Goal: Information Seeking & Learning: Compare options

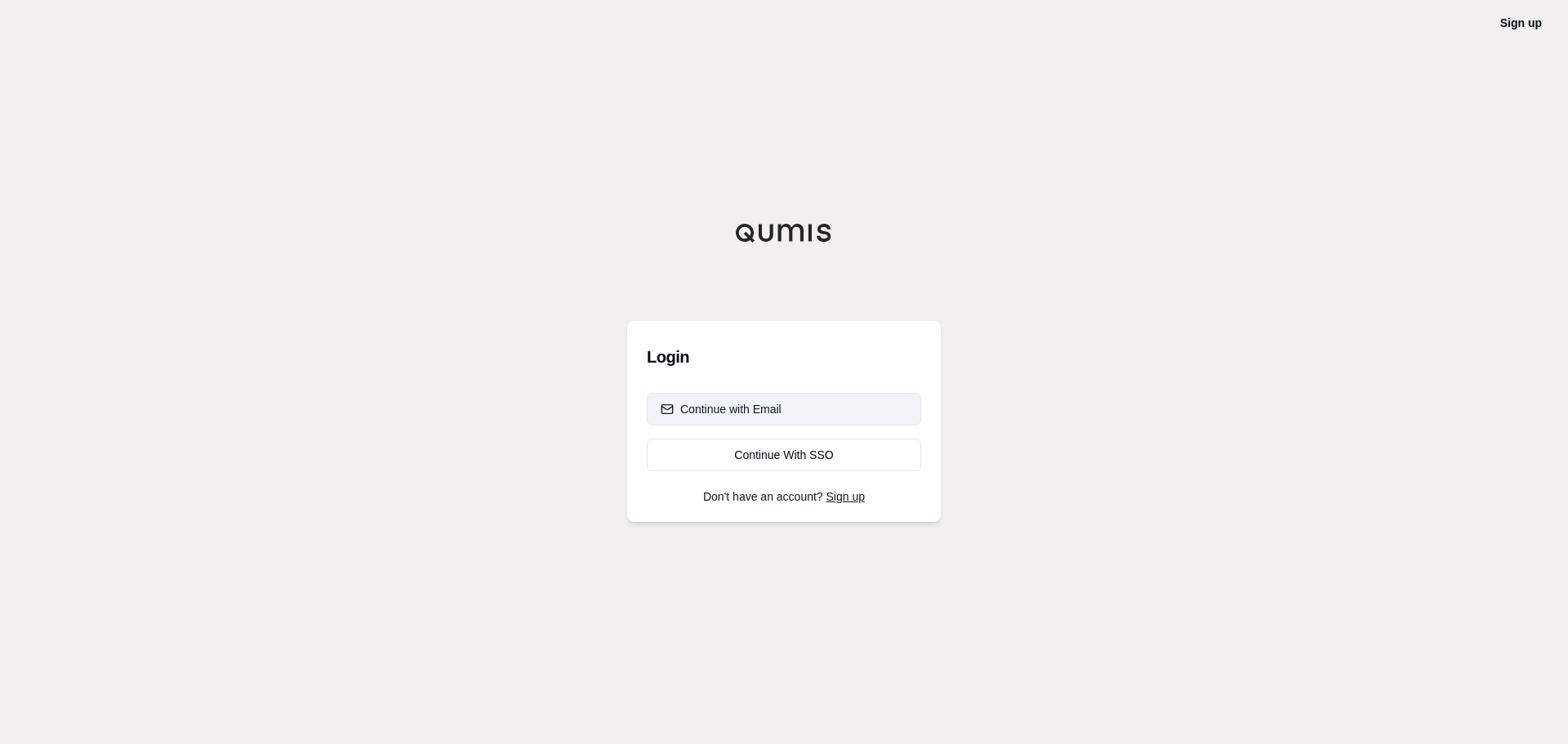
click at [763, 418] on button "Continue with Email" at bounding box center [784, 409] width 275 height 33
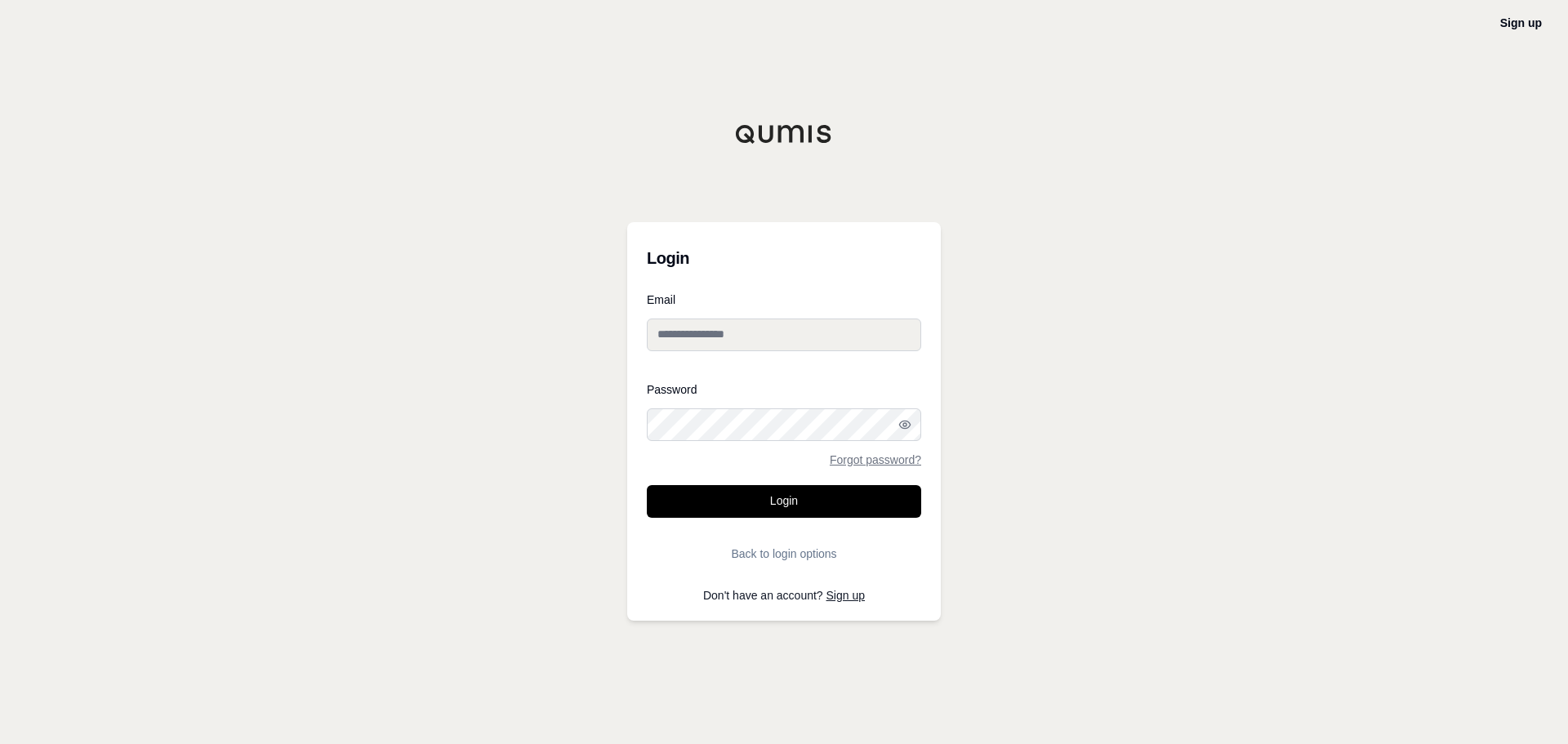
type input "**********"
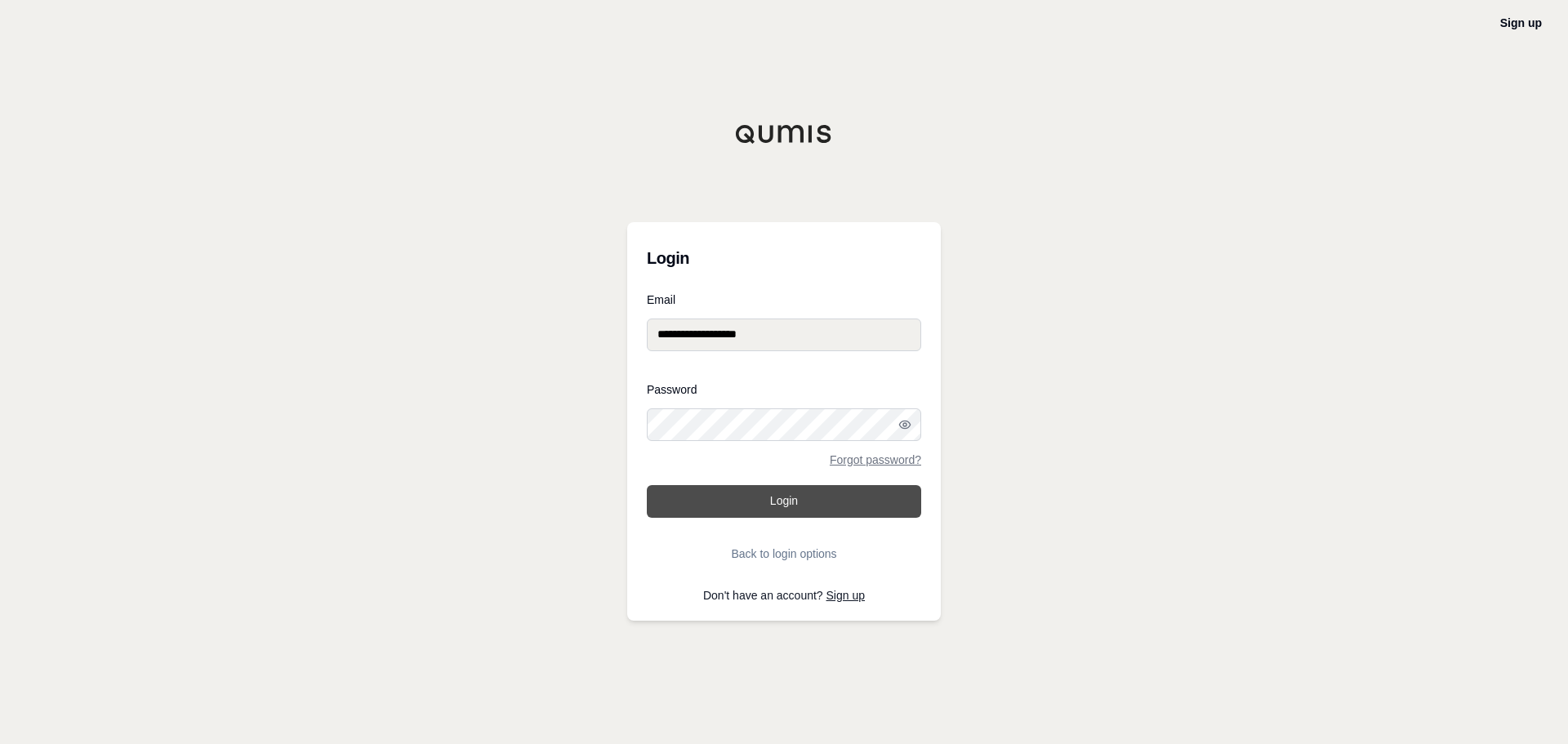
click at [745, 508] on button "Login" at bounding box center [784, 501] width 275 height 33
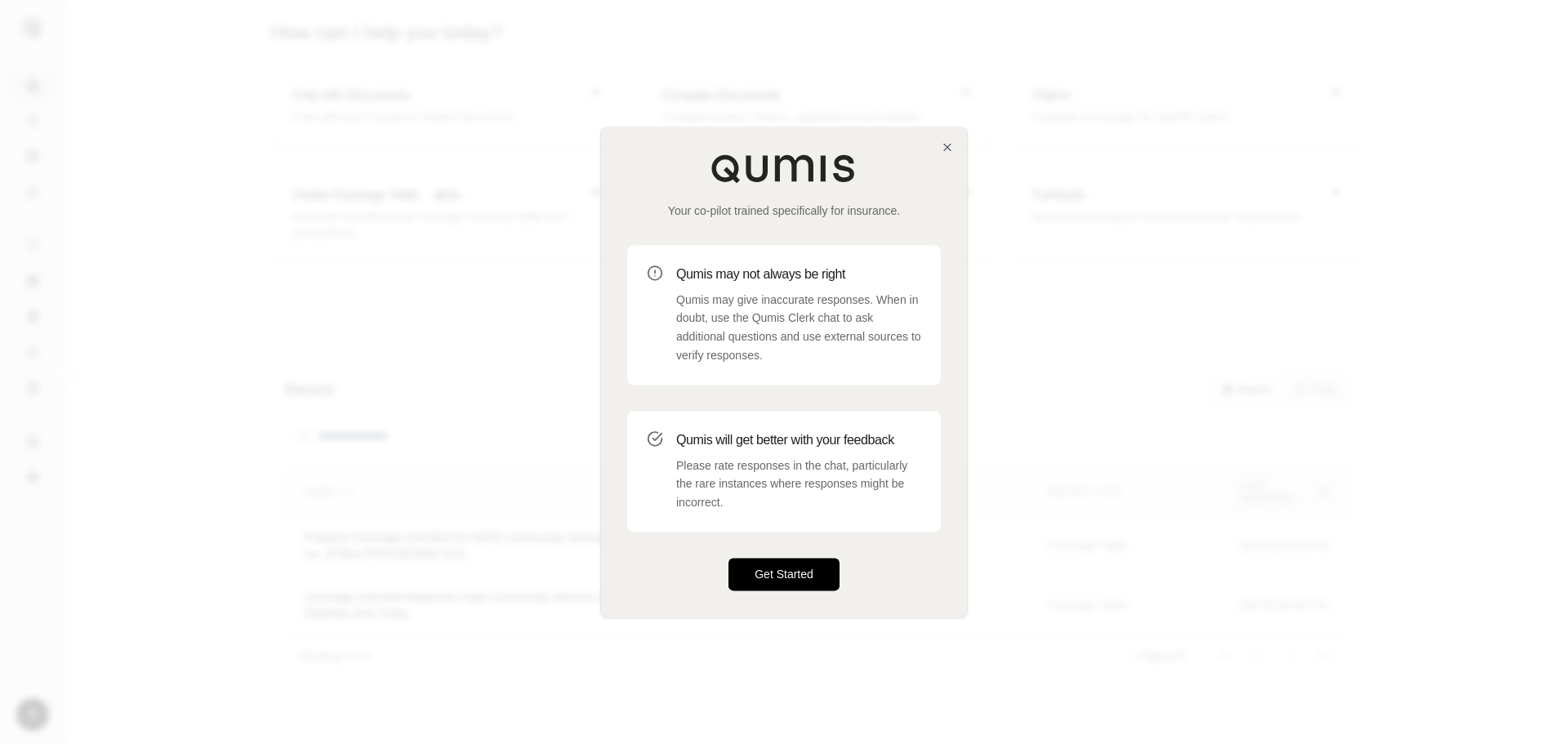
click at [780, 571] on button "Get Started" at bounding box center [784, 574] width 111 height 33
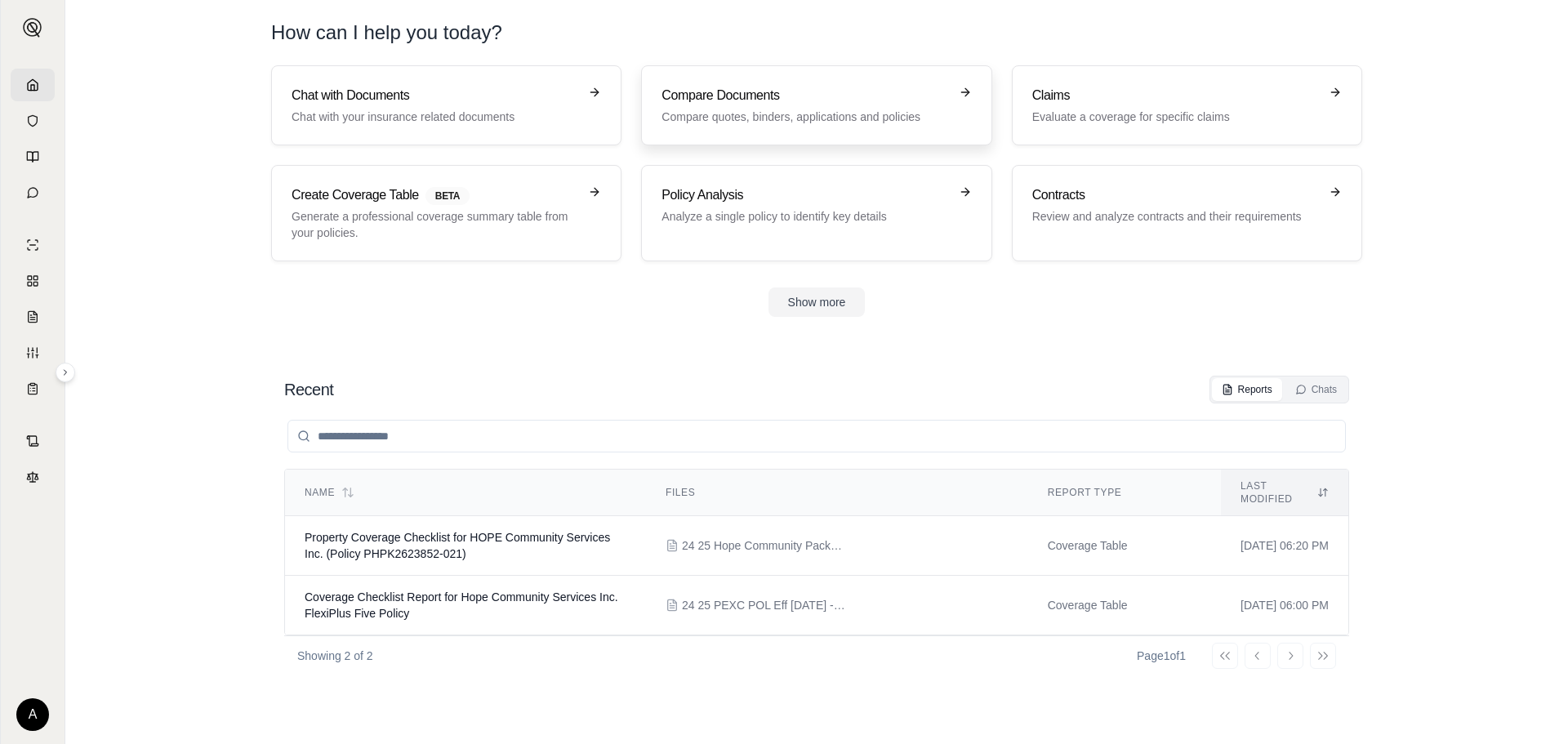
click at [843, 112] on p "Compare quotes, binders, applications and policies" at bounding box center [805, 117] width 287 height 16
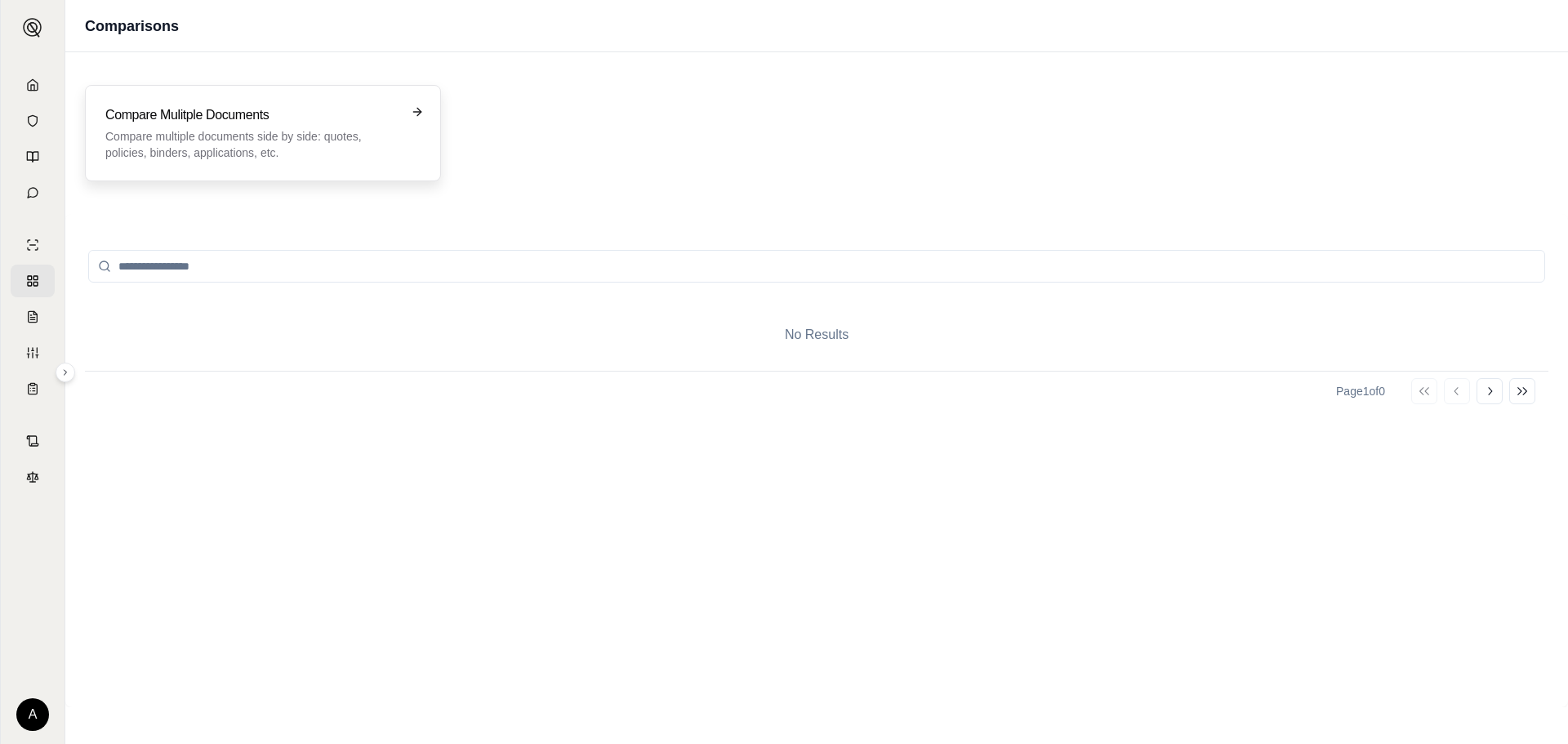
click at [339, 142] on p "Compare multiple documents side by side: quotes, policies, binders, application…" at bounding box center [252, 144] width 292 height 33
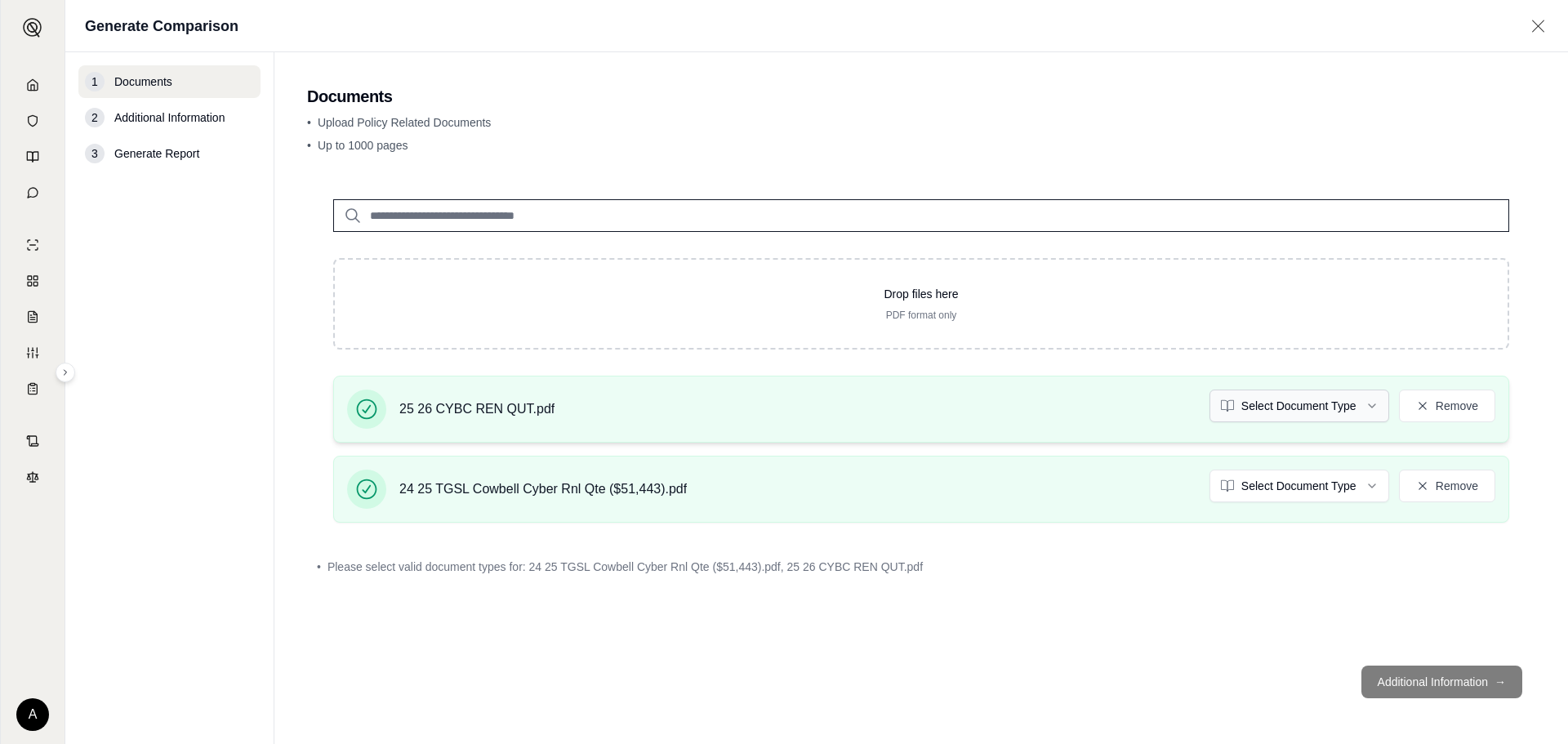
click at [1287, 403] on html "A Generate Comparison 1 Documents 2 Additional Information 3 Generate Report Do…" at bounding box center [784, 372] width 1568 height 744
click at [1306, 493] on html "A Generate Comparison 1 Documents 2 Additional Information 3 Generate Report Do…" at bounding box center [784, 372] width 1568 height 744
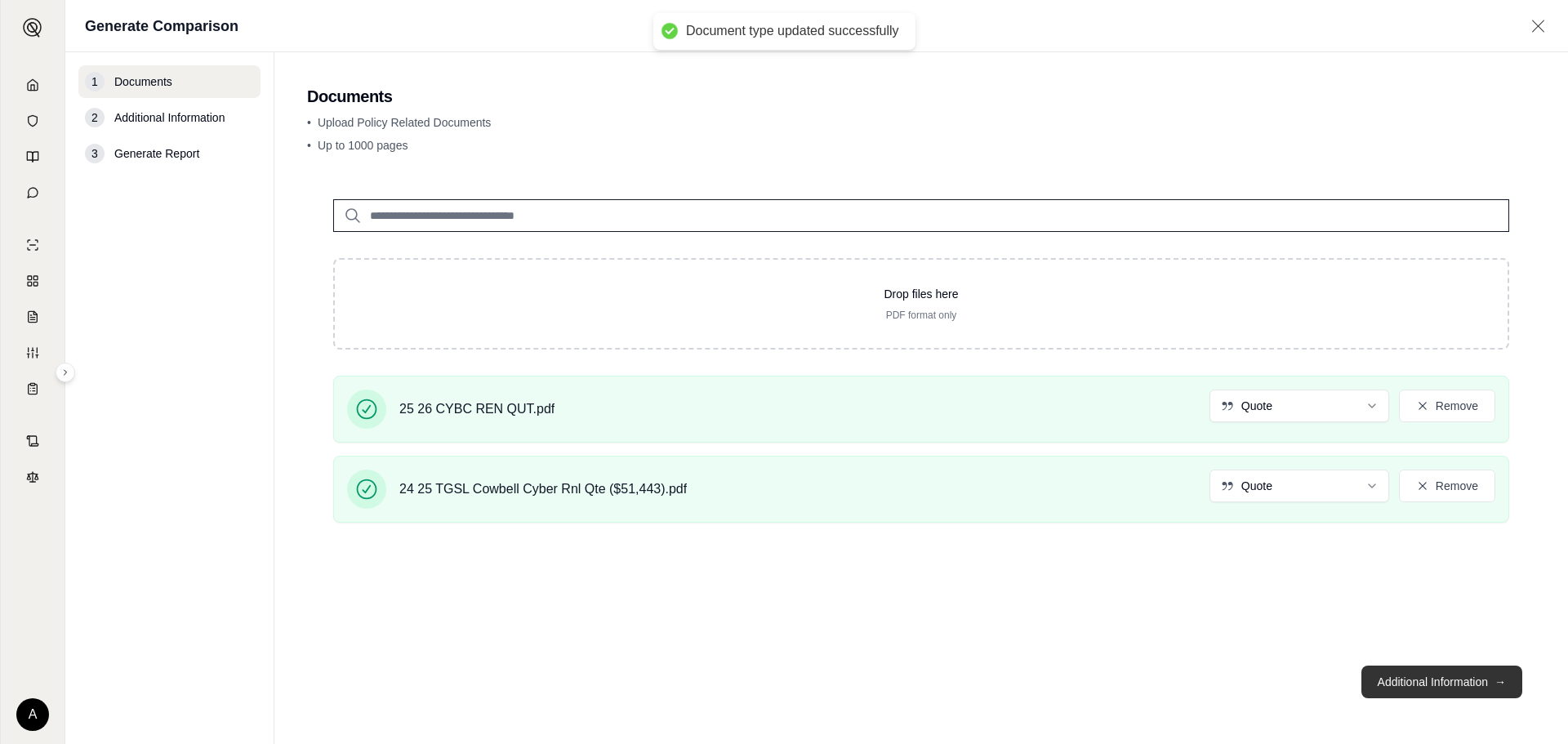
click at [1480, 690] on button "Additional Information →" at bounding box center [1442, 682] width 161 height 33
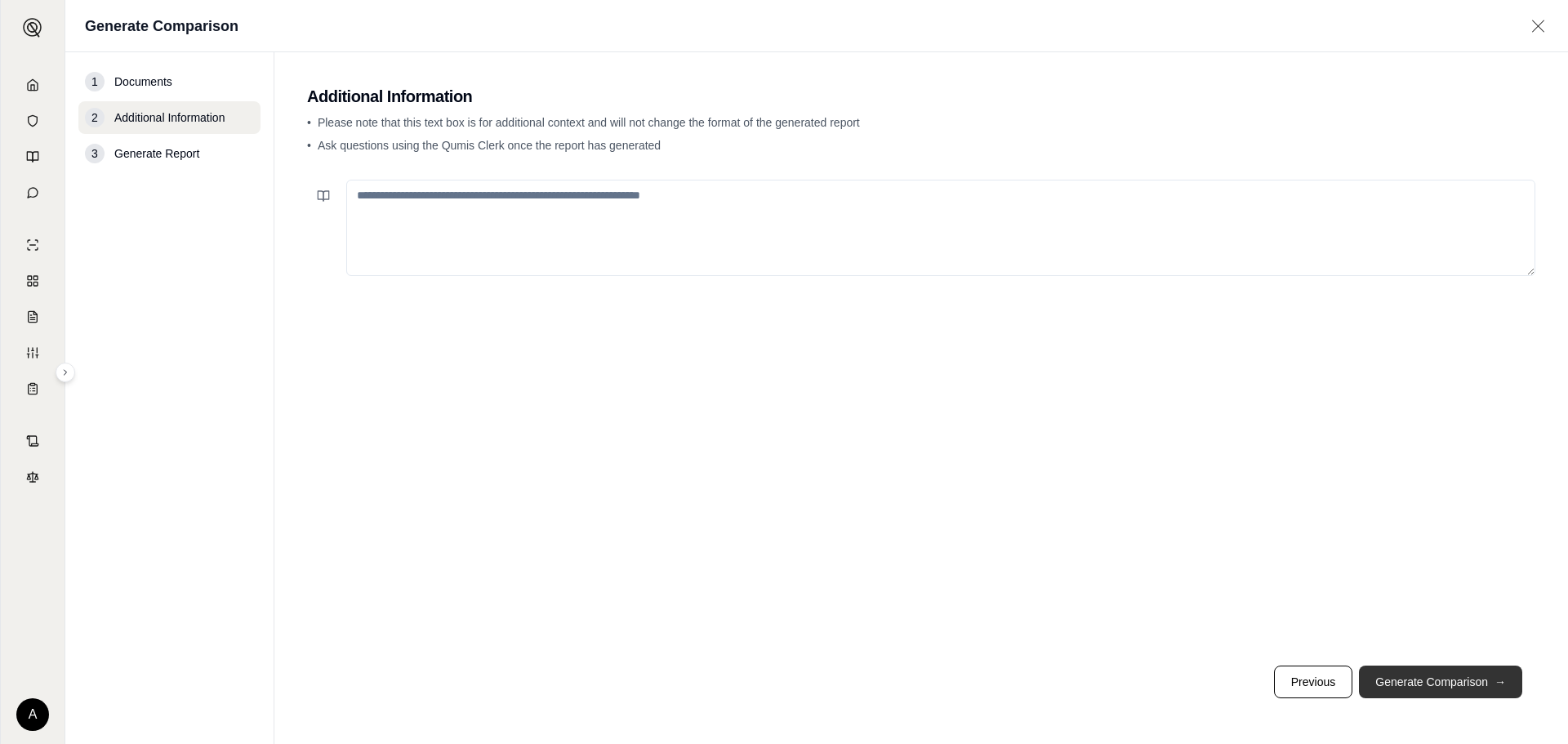
click at [1478, 681] on button "Generate Comparison →" at bounding box center [1440, 682] width 163 height 33
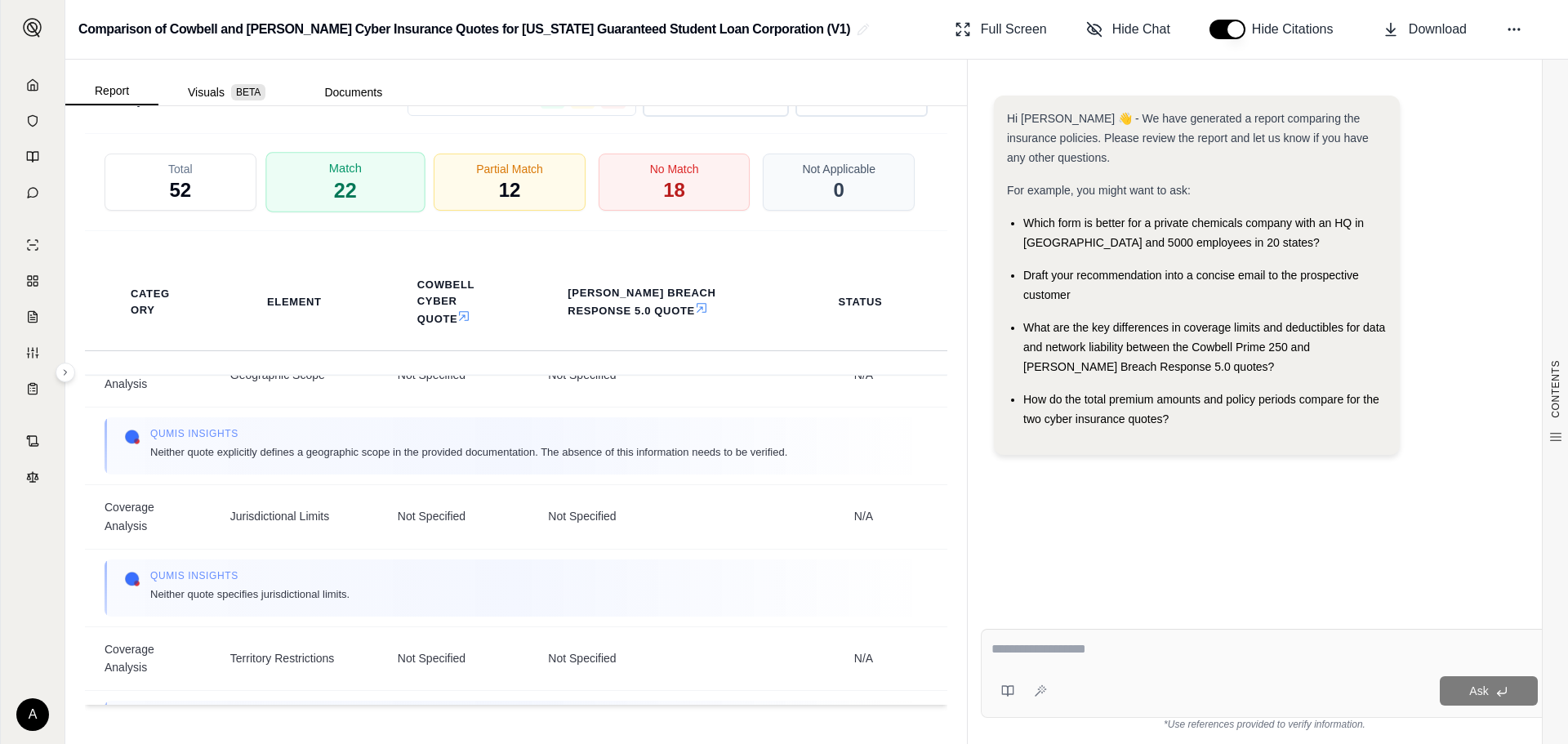
scroll to position [1225, 0]
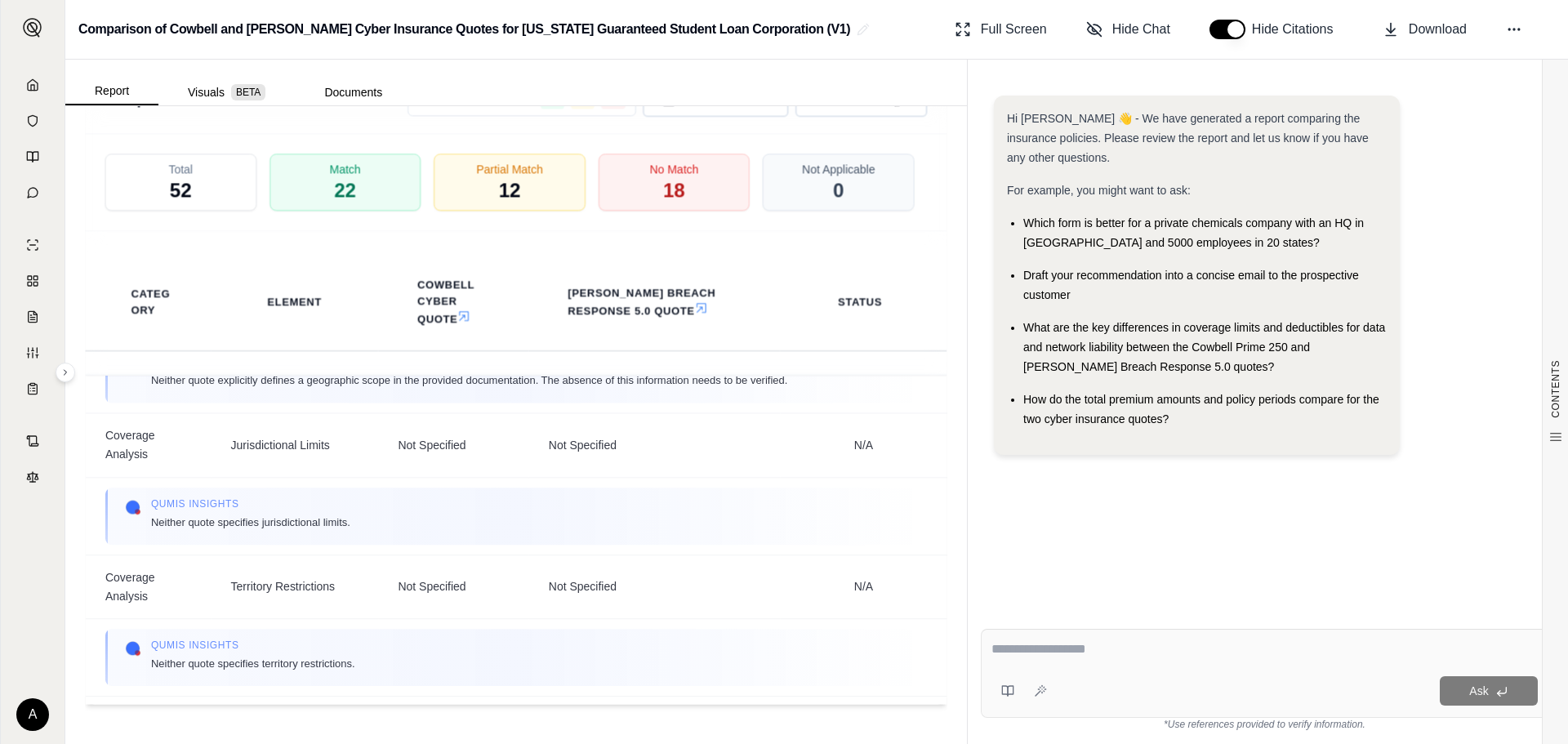
click at [30, 80] on icon at bounding box center [33, 85] width 13 height 13
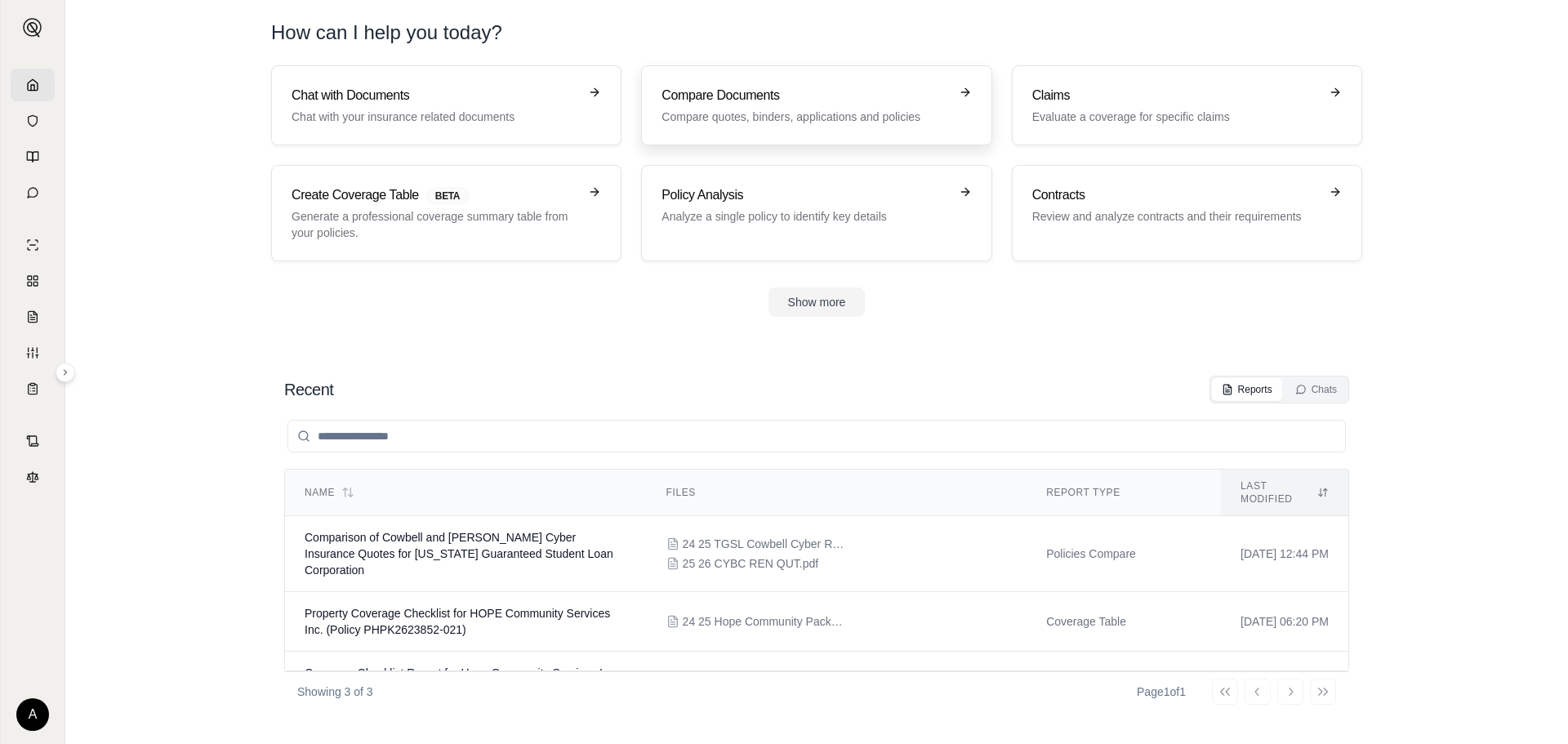
click at [810, 121] on p "Compare quotes, binders, applications and policies" at bounding box center [805, 117] width 287 height 16
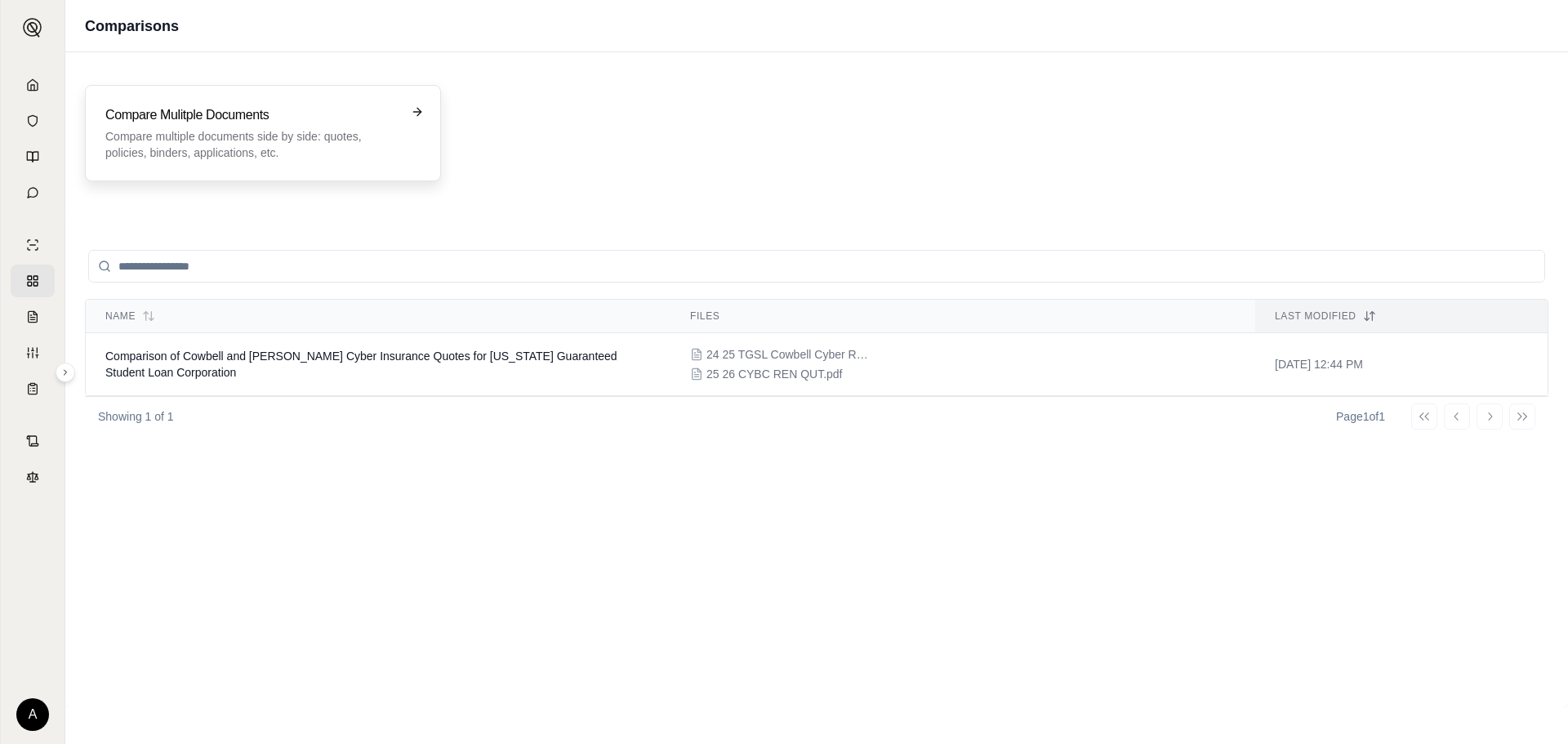
click at [342, 153] on p "Compare multiple documents side by side: quotes, policies, binders, application…" at bounding box center [252, 144] width 292 height 33
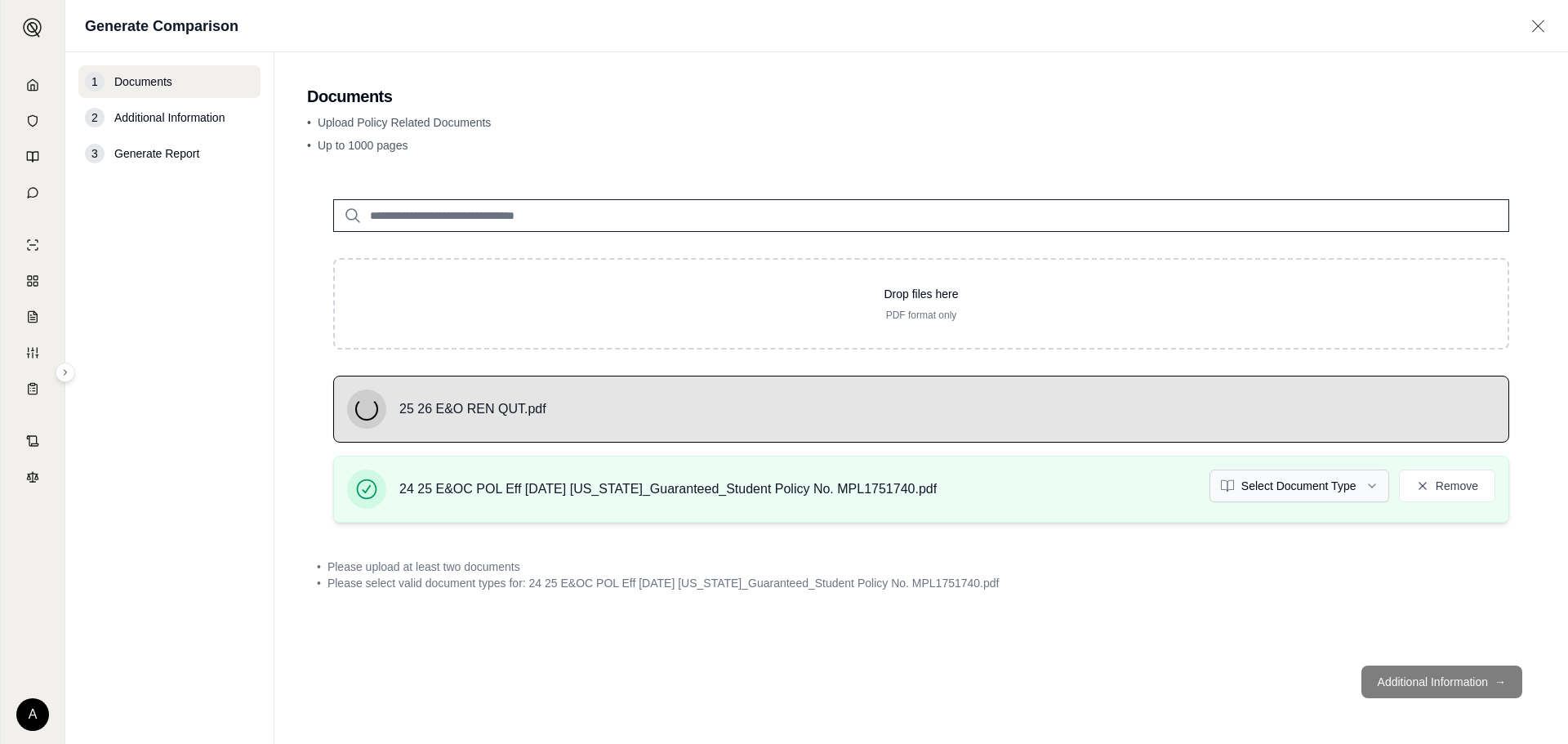
click at [1358, 486] on html "A Generate Comparison 1 Documents 2 Additional Information 3 Generate Report Do…" at bounding box center [784, 372] width 1568 height 744
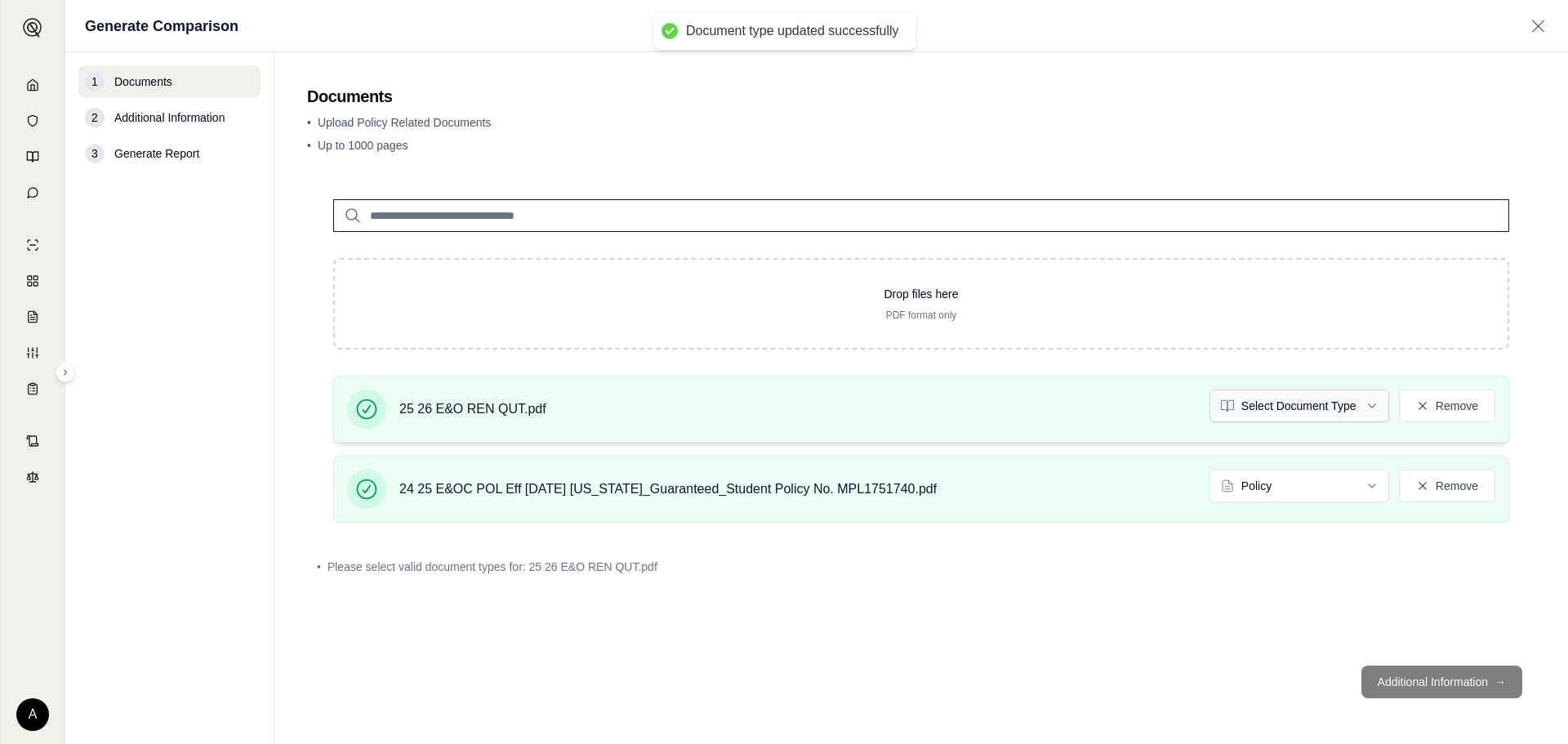
click at [1335, 407] on html "Document type updated successfully A Generate Comparison 1 Documents 2 Addition…" at bounding box center [784, 372] width 1568 height 744
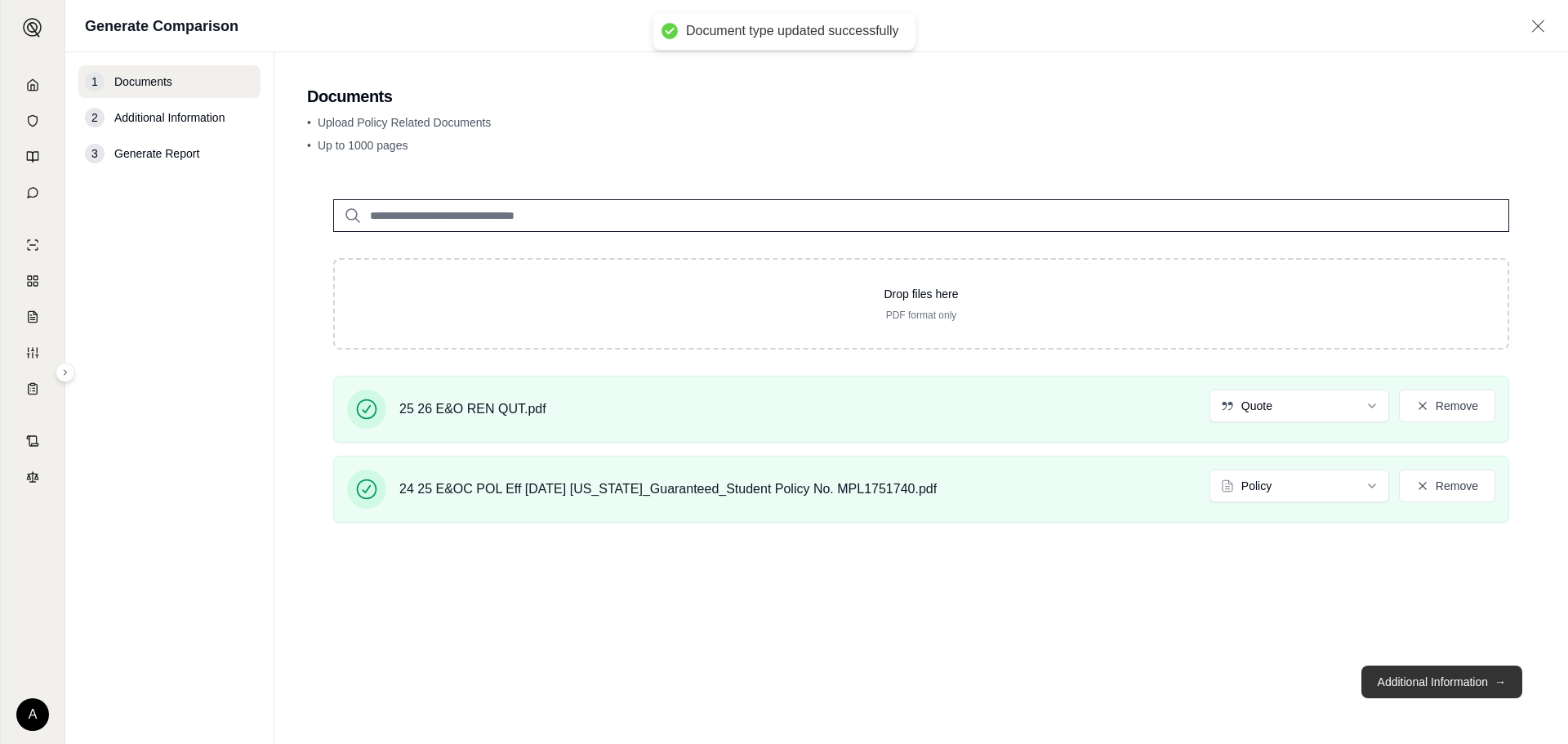
click at [1451, 681] on button "Additional Information →" at bounding box center [1442, 682] width 161 height 33
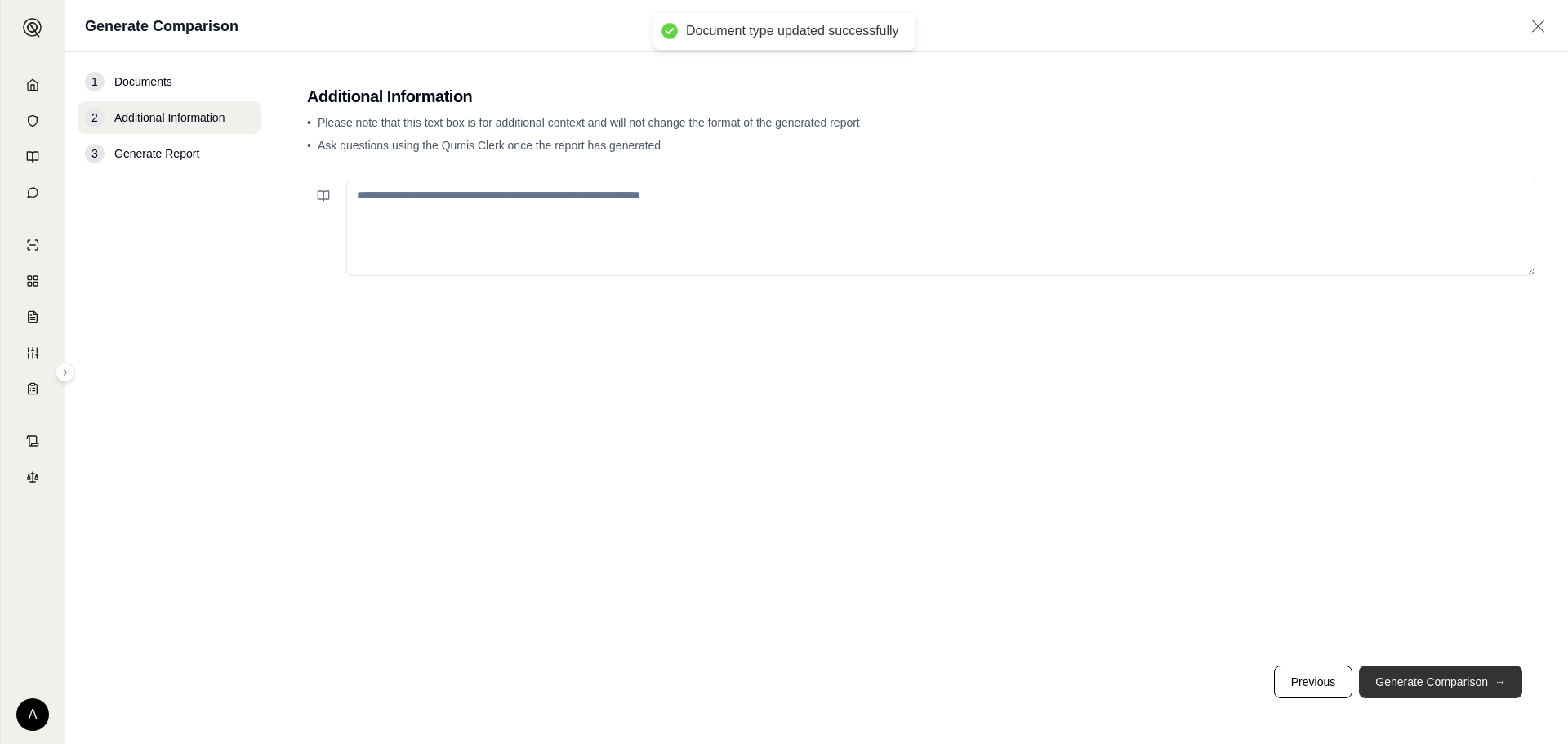
click at [1451, 681] on button "Generate Comparison →" at bounding box center [1440, 682] width 163 height 33
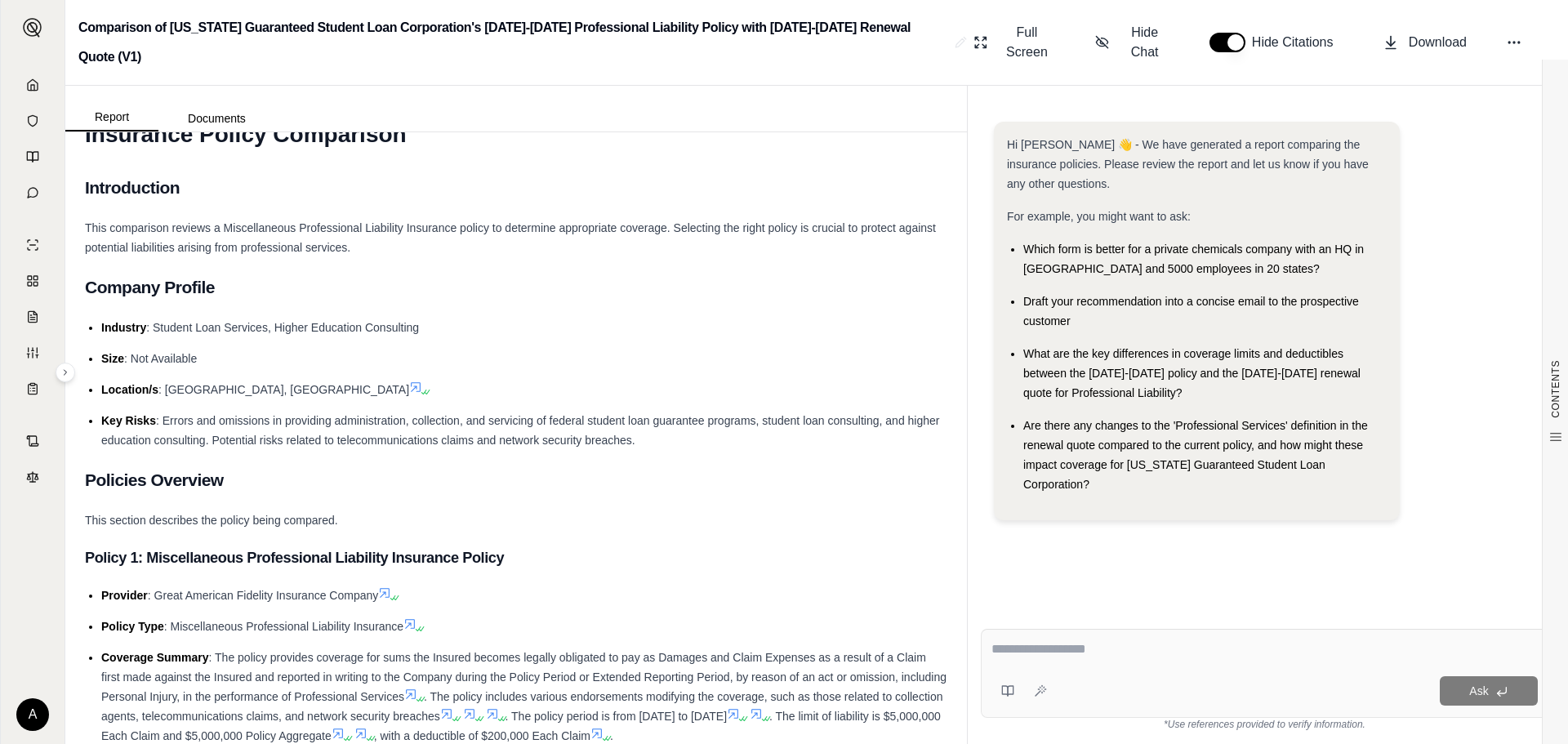
scroll to position [163, 0]
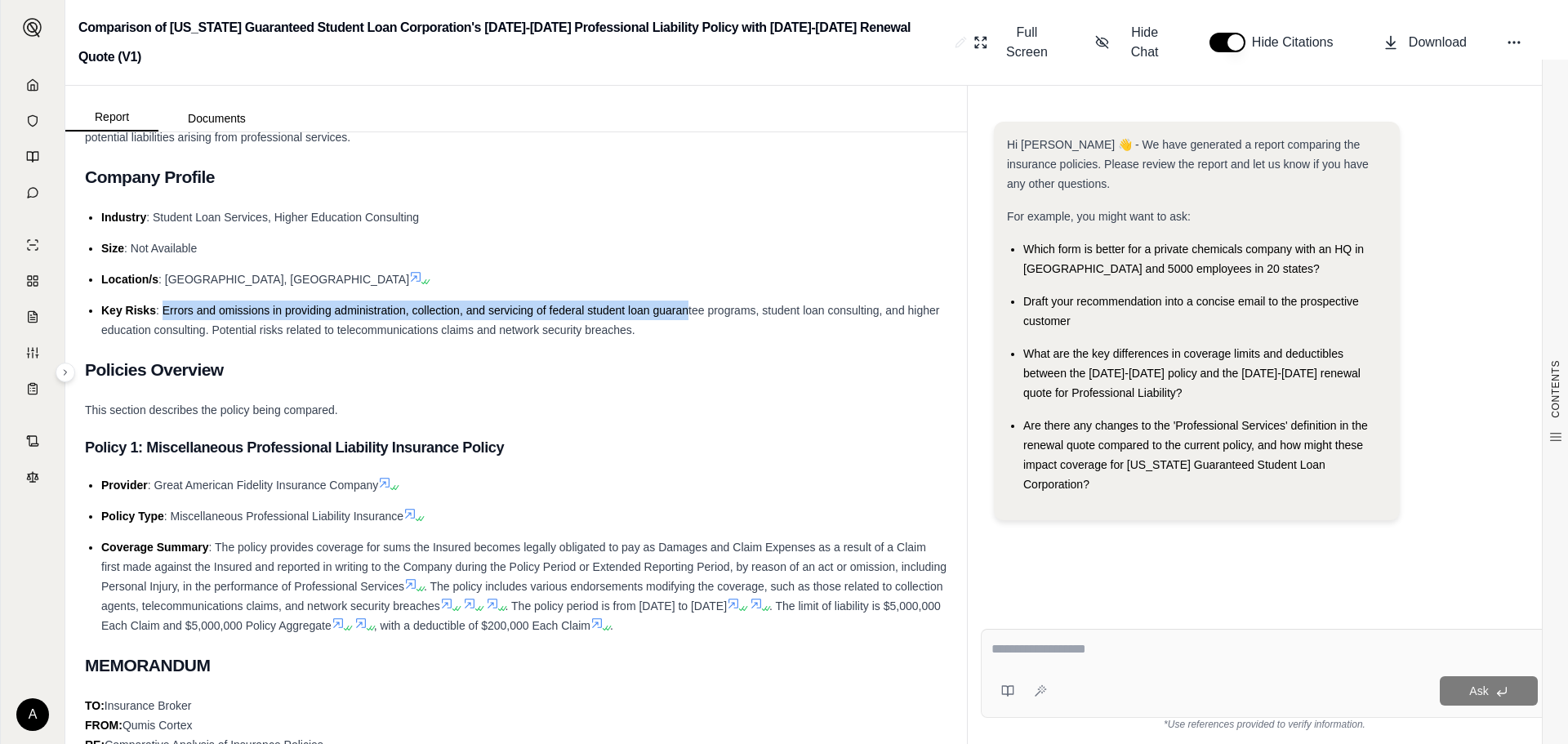
drag, startPoint x: 161, startPoint y: 283, endPoint x: 687, endPoint y: 288, distance: 526.0
click at [687, 304] on span ": Errors and omissions in providing administration, collection, and servicing o…" at bounding box center [520, 320] width 838 height 33
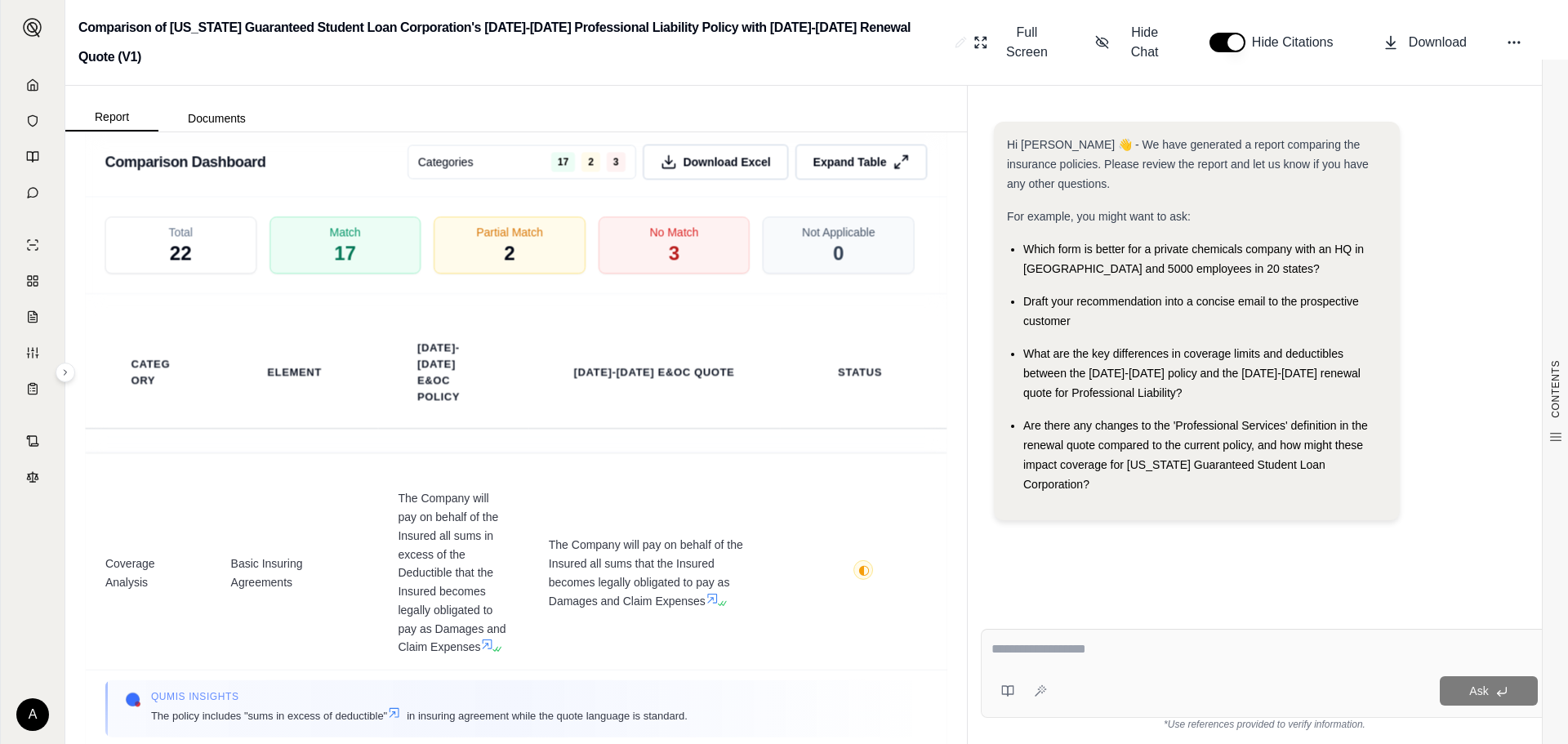
scroll to position [2777, 0]
click at [504, 246] on span "2" at bounding box center [509, 252] width 12 height 27
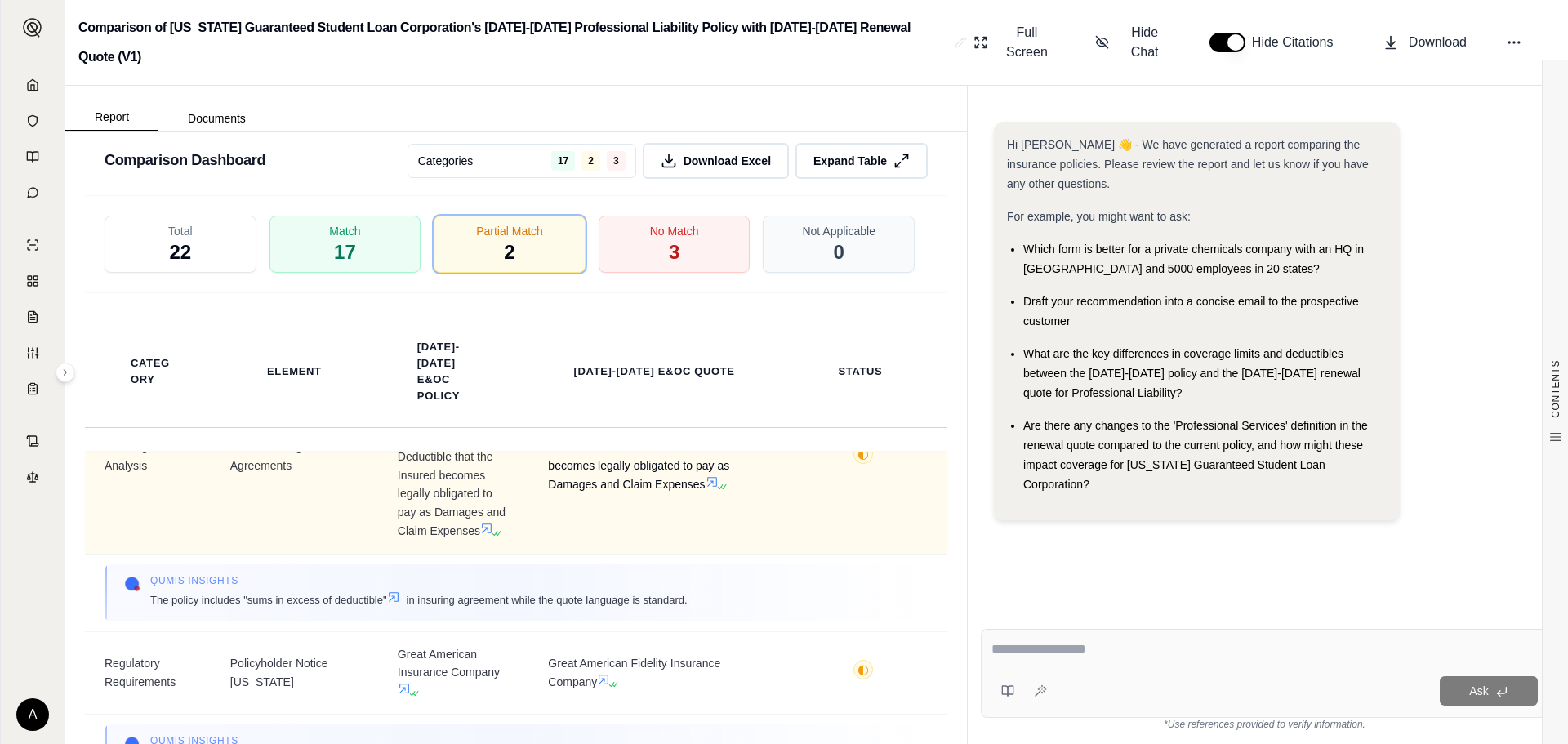
scroll to position [179, 0]
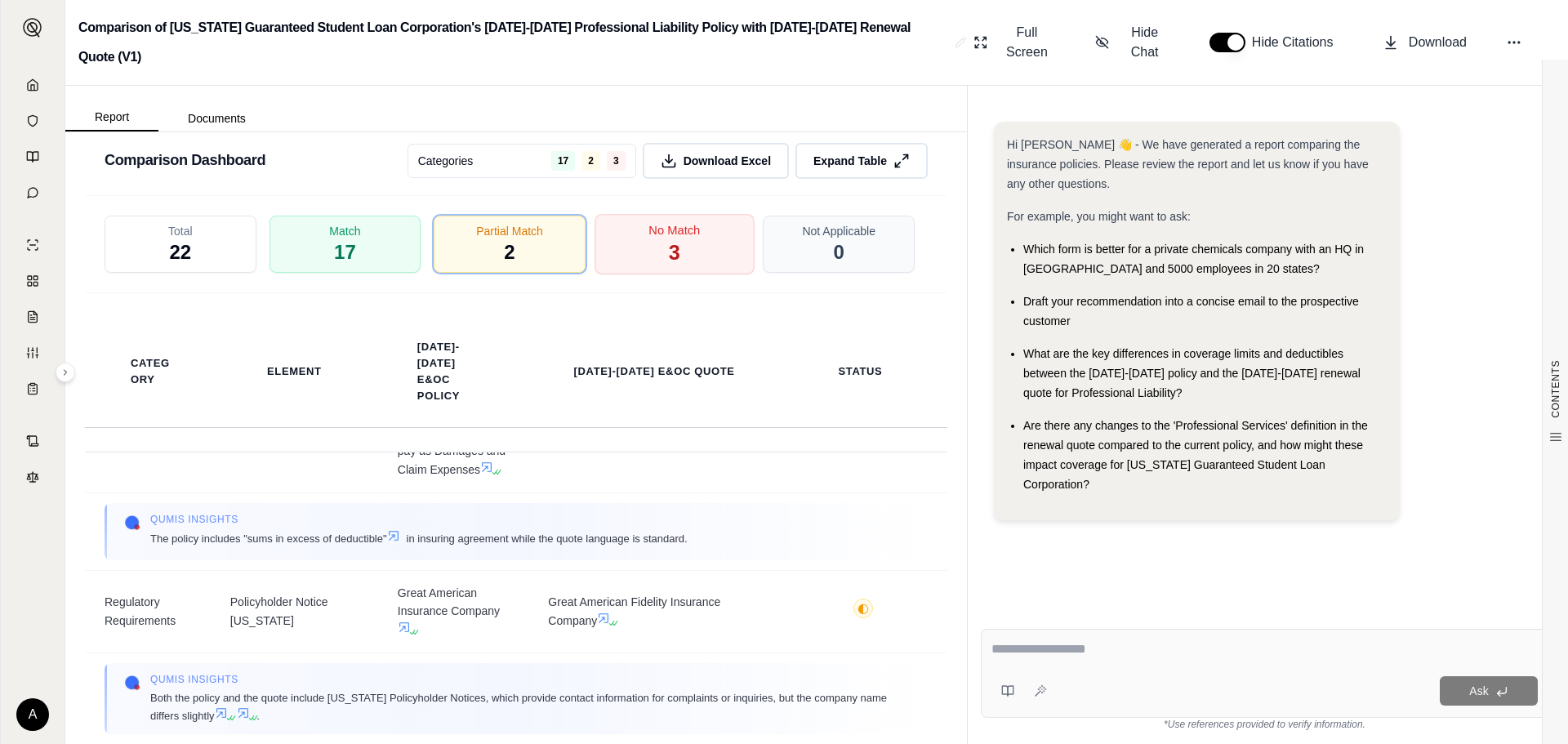
click at [648, 238] on div "No Match 3" at bounding box center [674, 244] width 159 height 60
click at [669, 238] on span "3" at bounding box center [674, 252] width 12 height 27
click at [707, 244] on div "No Match 3" at bounding box center [674, 244] width 159 height 60
click at [580, 154] on html "A Comparison of [US_STATE] Guaranteed Student Loan Corporation's [DATE]-[DATE] …" at bounding box center [784, 372] width 1568 height 744
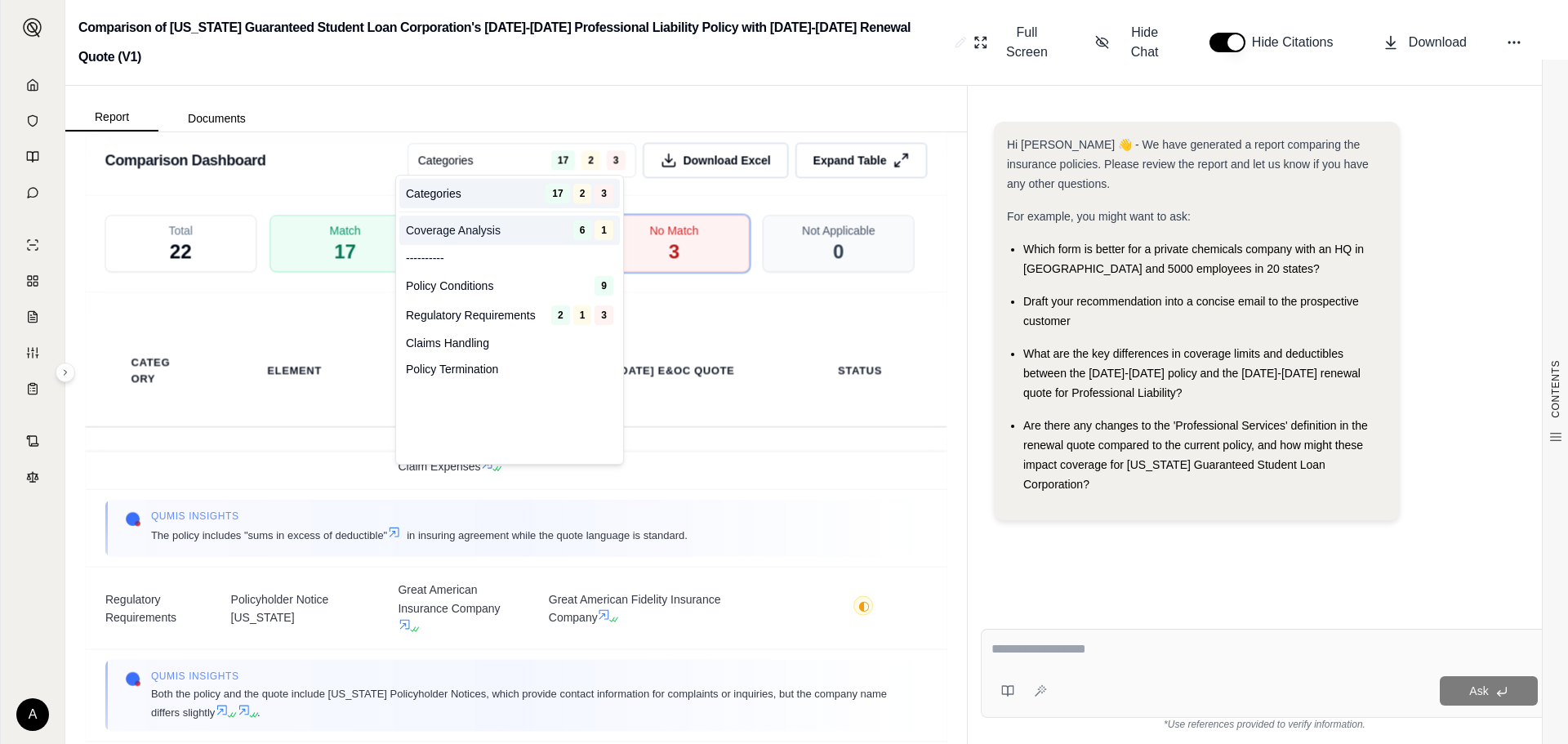
click at [594, 237] on div "6 1" at bounding box center [593, 230] width 40 height 19
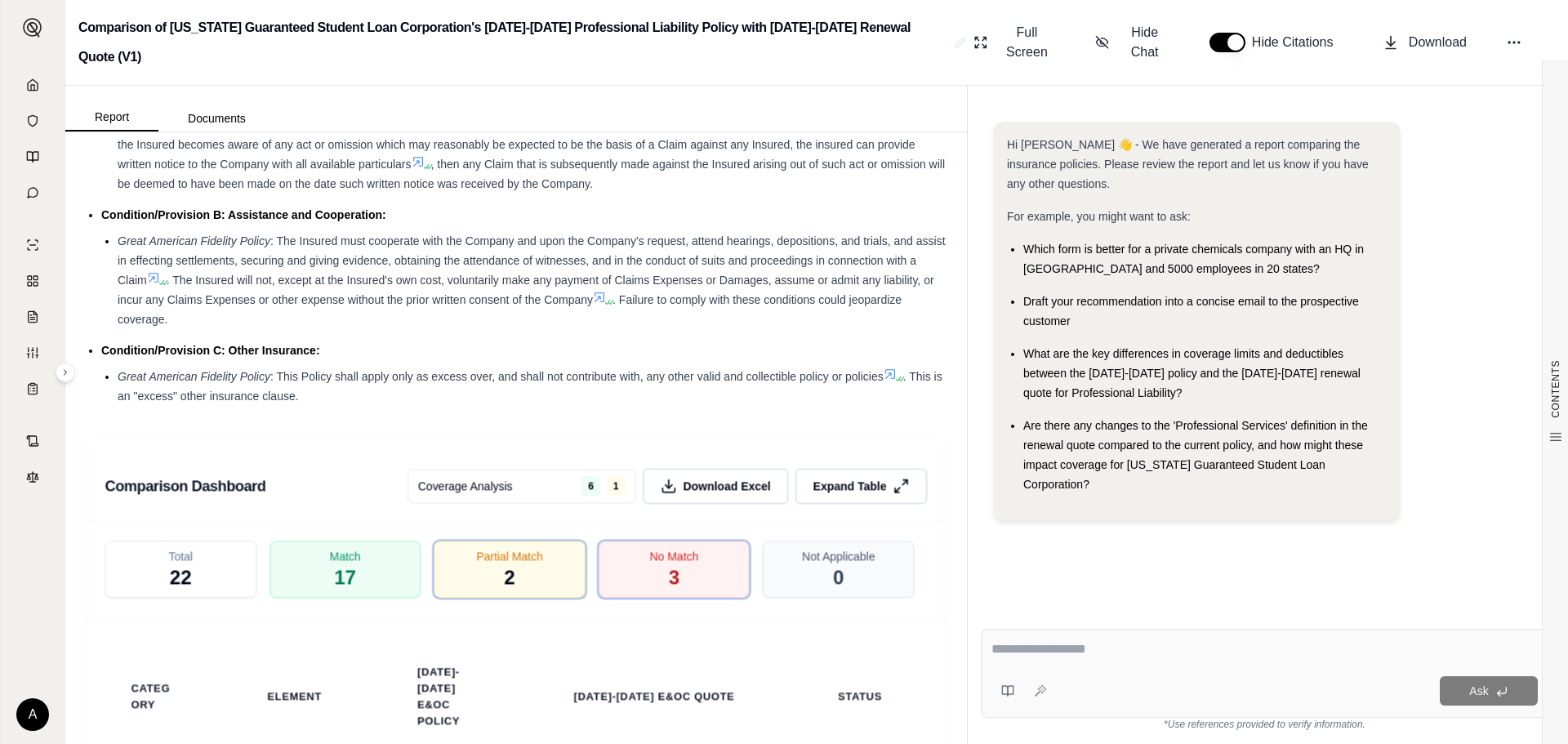
scroll to position [2423, 0]
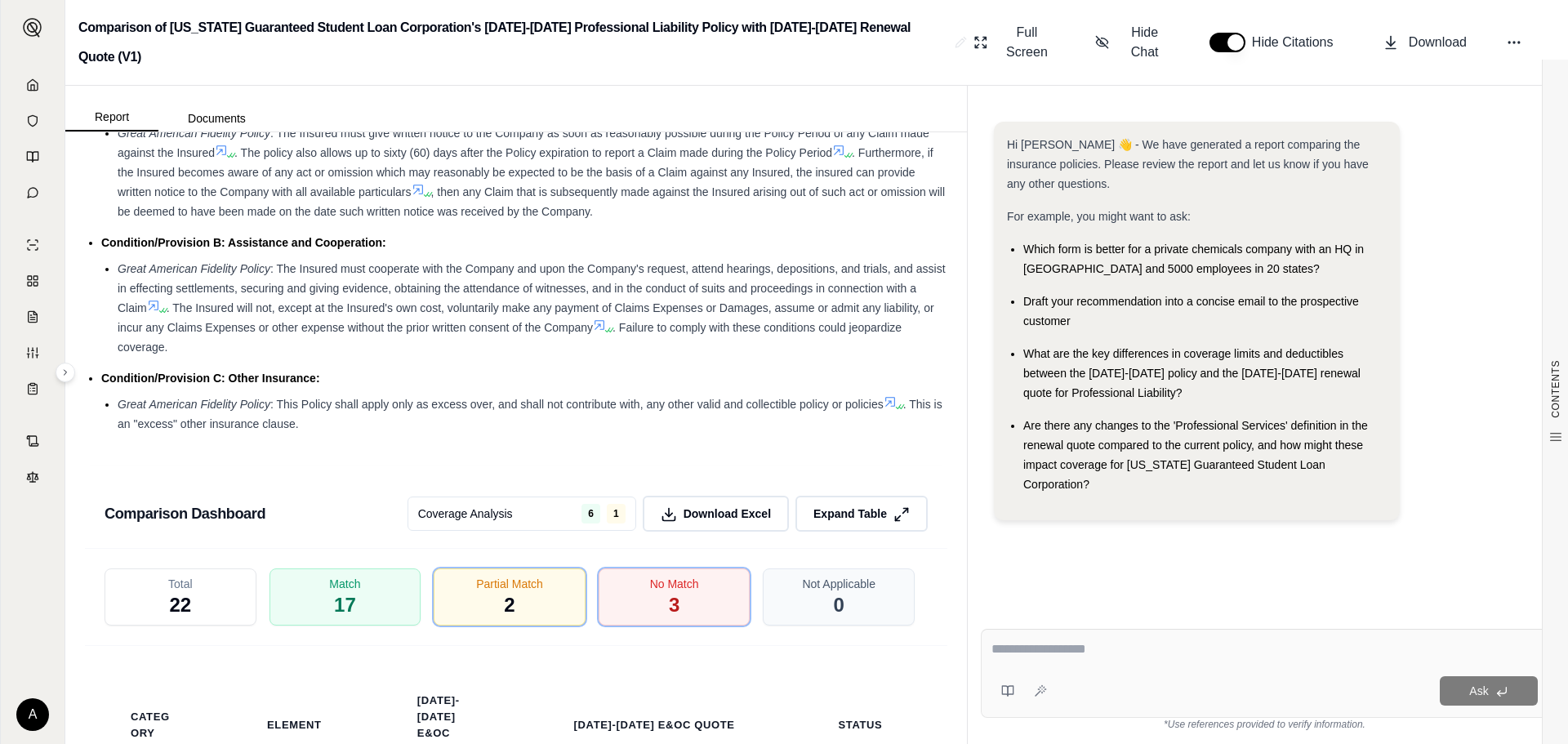
click at [593, 511] on html "A Comparison of [US_STATE] Guaranteed Student Loan Corporation's [DATE]-[DATE] …" at bounding box center [784, 372] width 1568 height 744
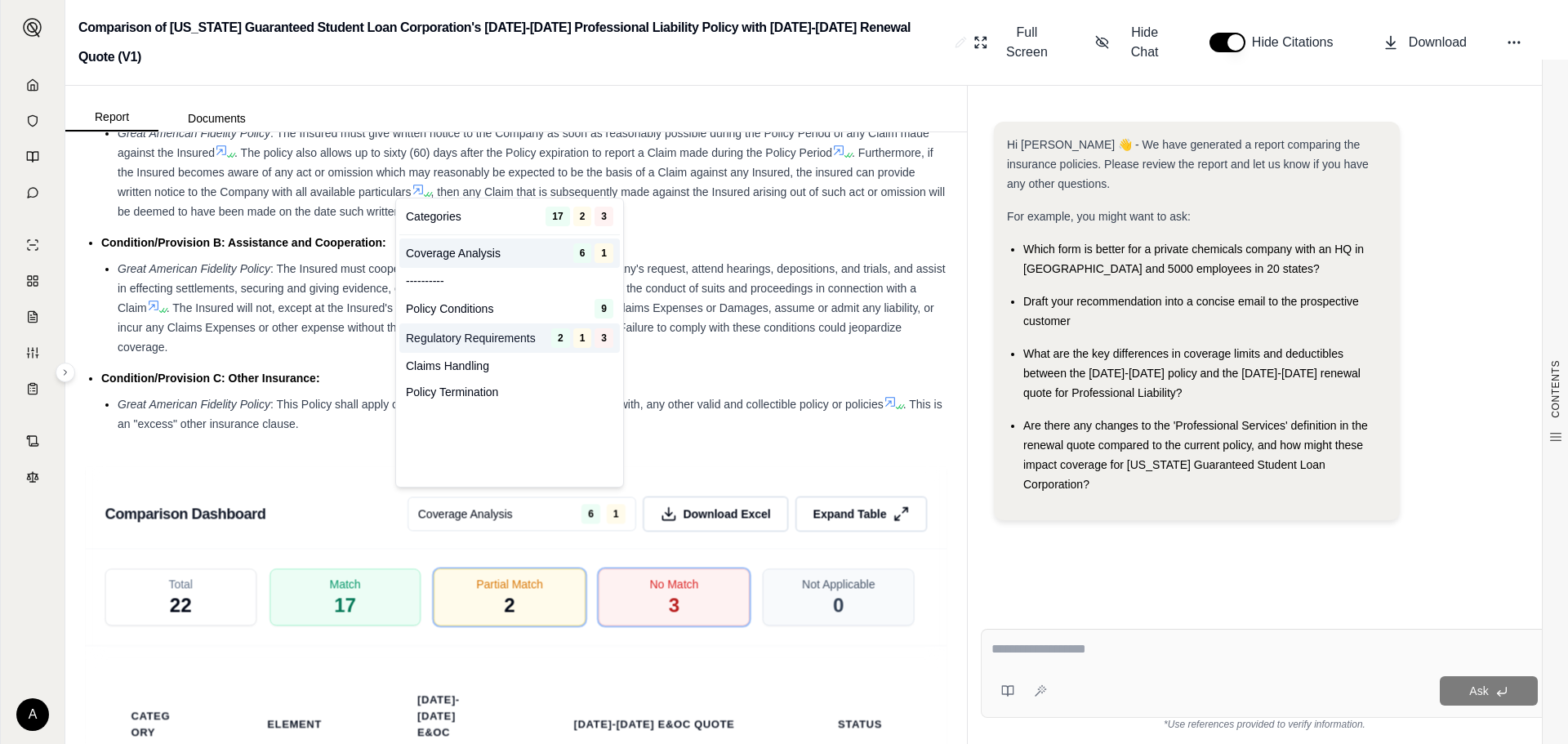
click at [585, 339] on span "1" at bounding box center [582, 338] width 19 height 19
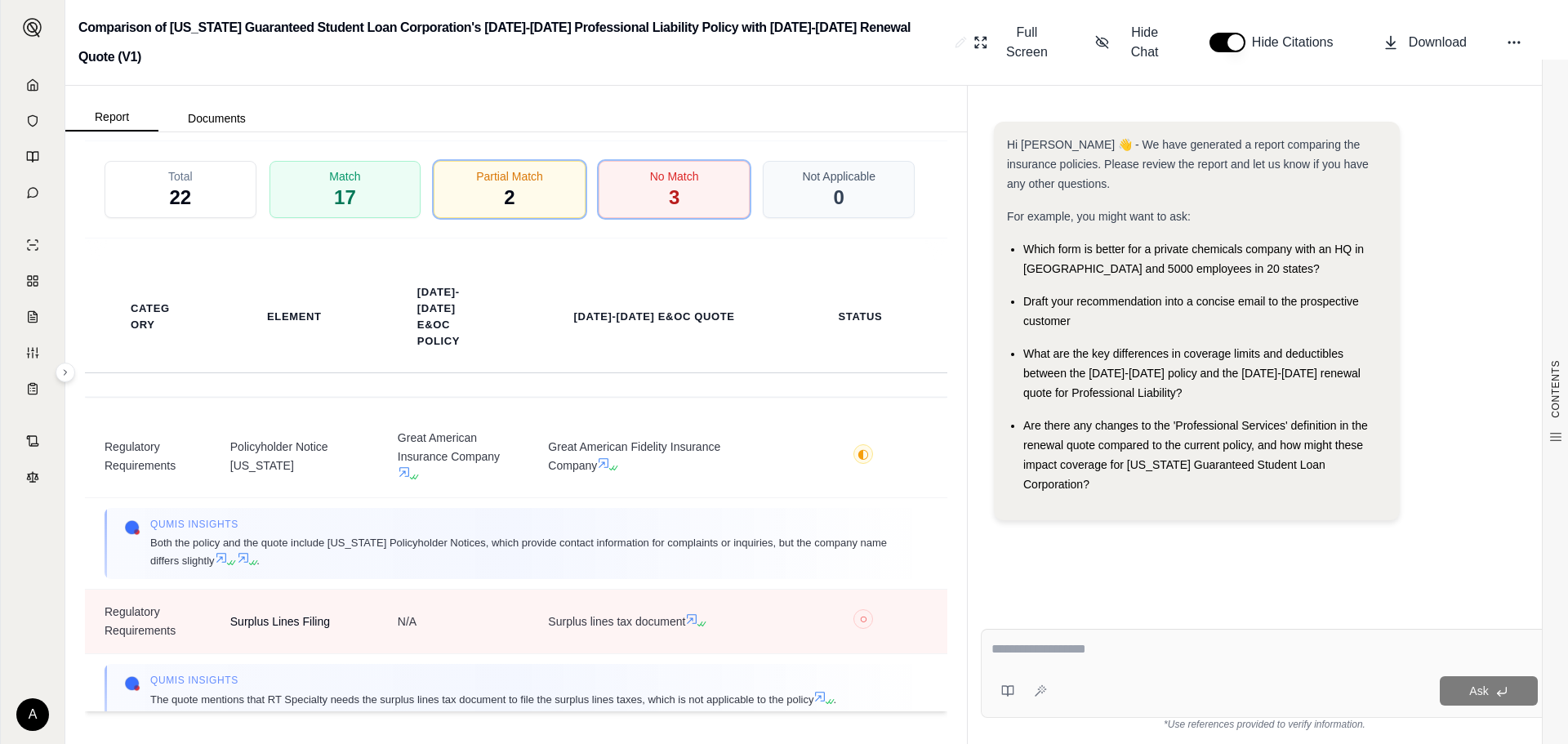
scroll to position [0, 0]
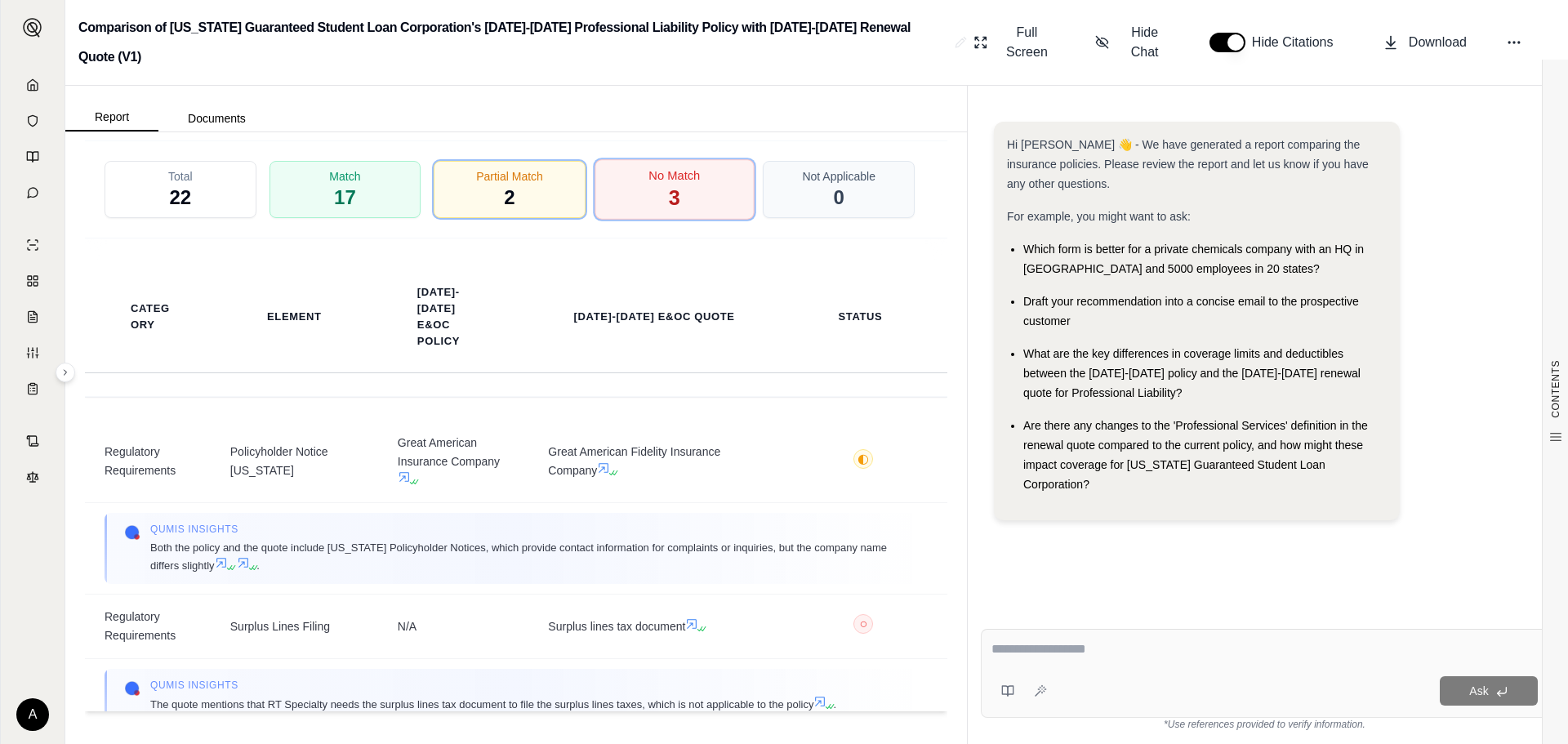
click at [617, 177] on div "No Match 3" at bounding box center [674, 190] width 159 height 60
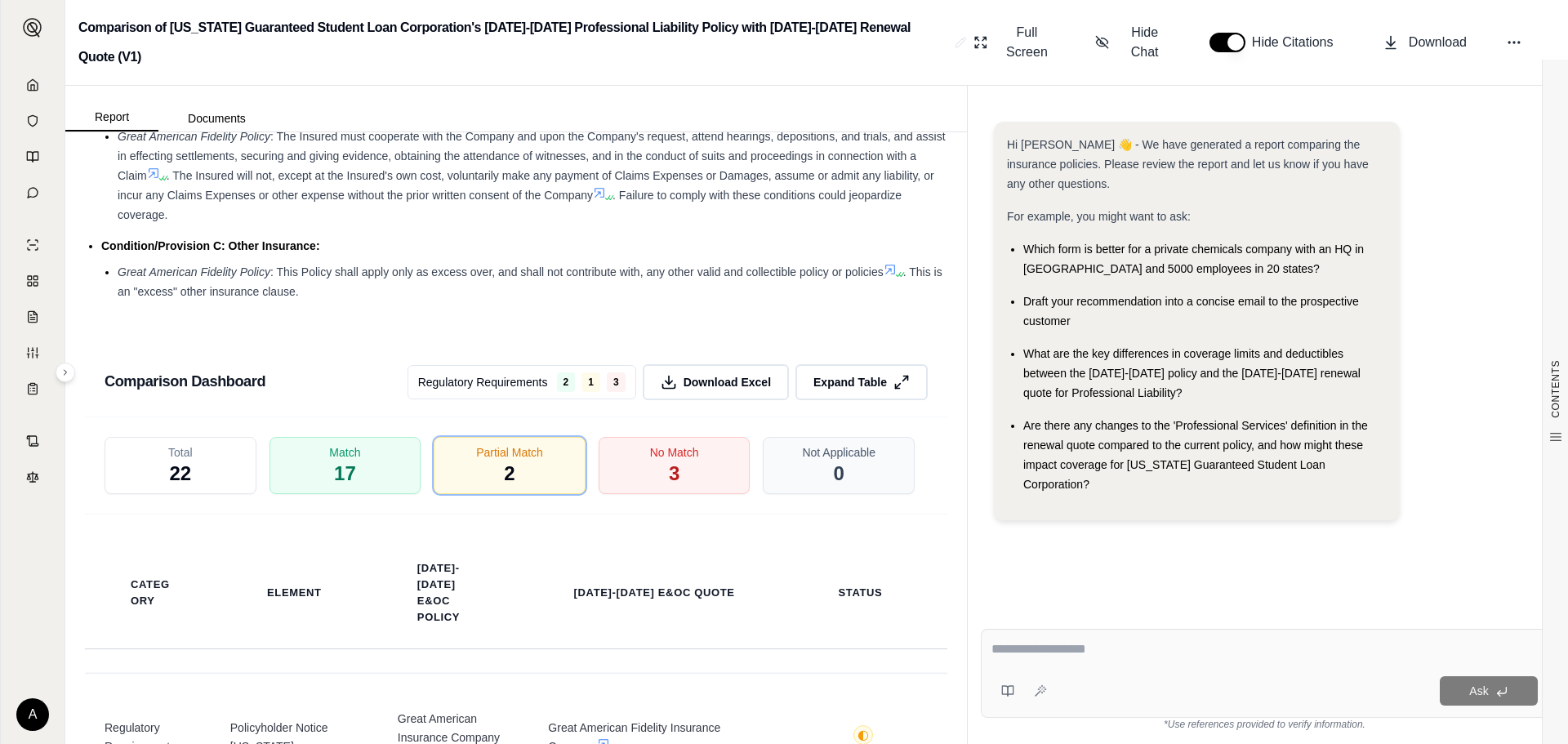
scroll to position [2505, 0]
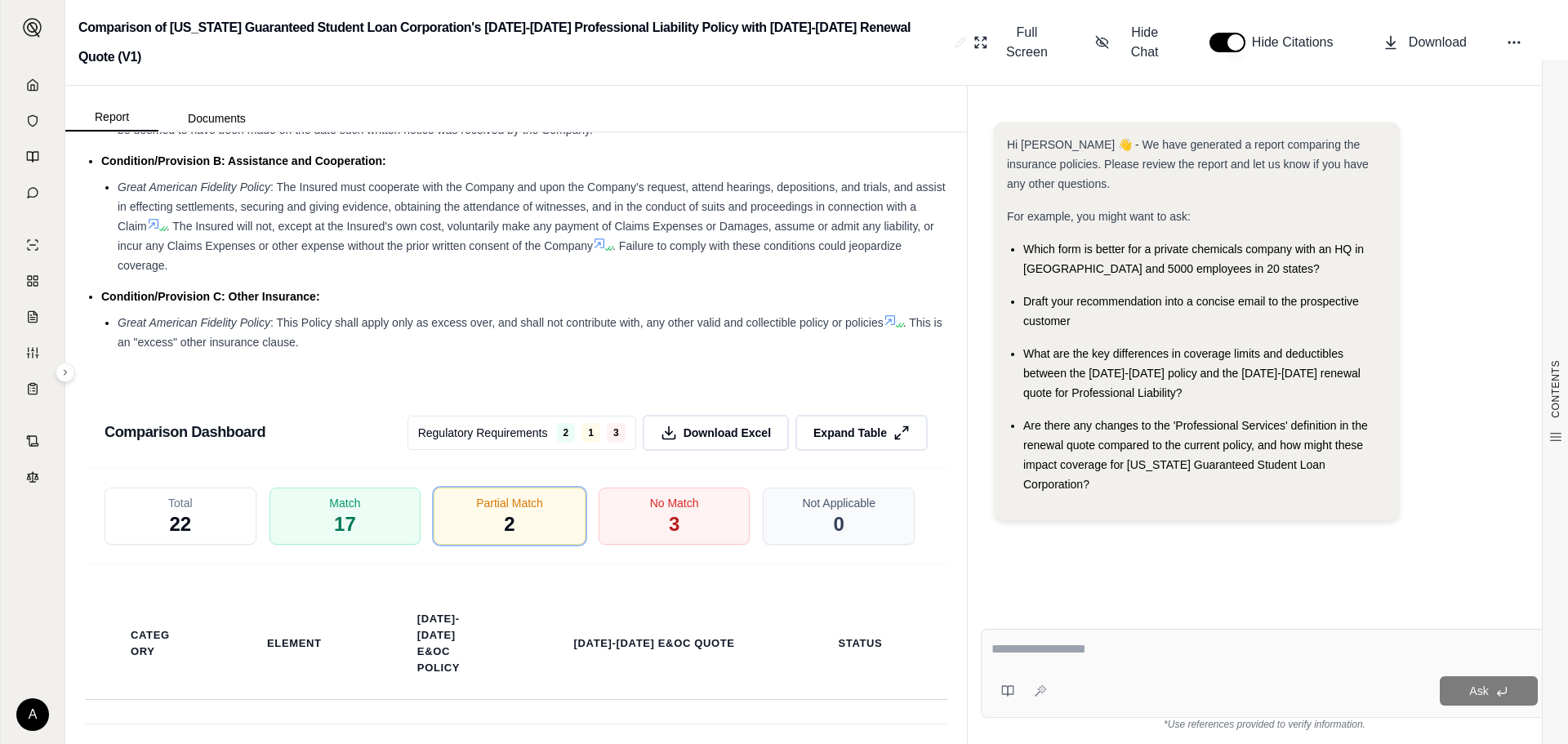
click at [602, 418] on html "A Comparison of [US_STATE] Guaranteed Student Loan Corporation's [DATE]-[DATE] …" at bounding box center [784, 372] width 1568 height 744
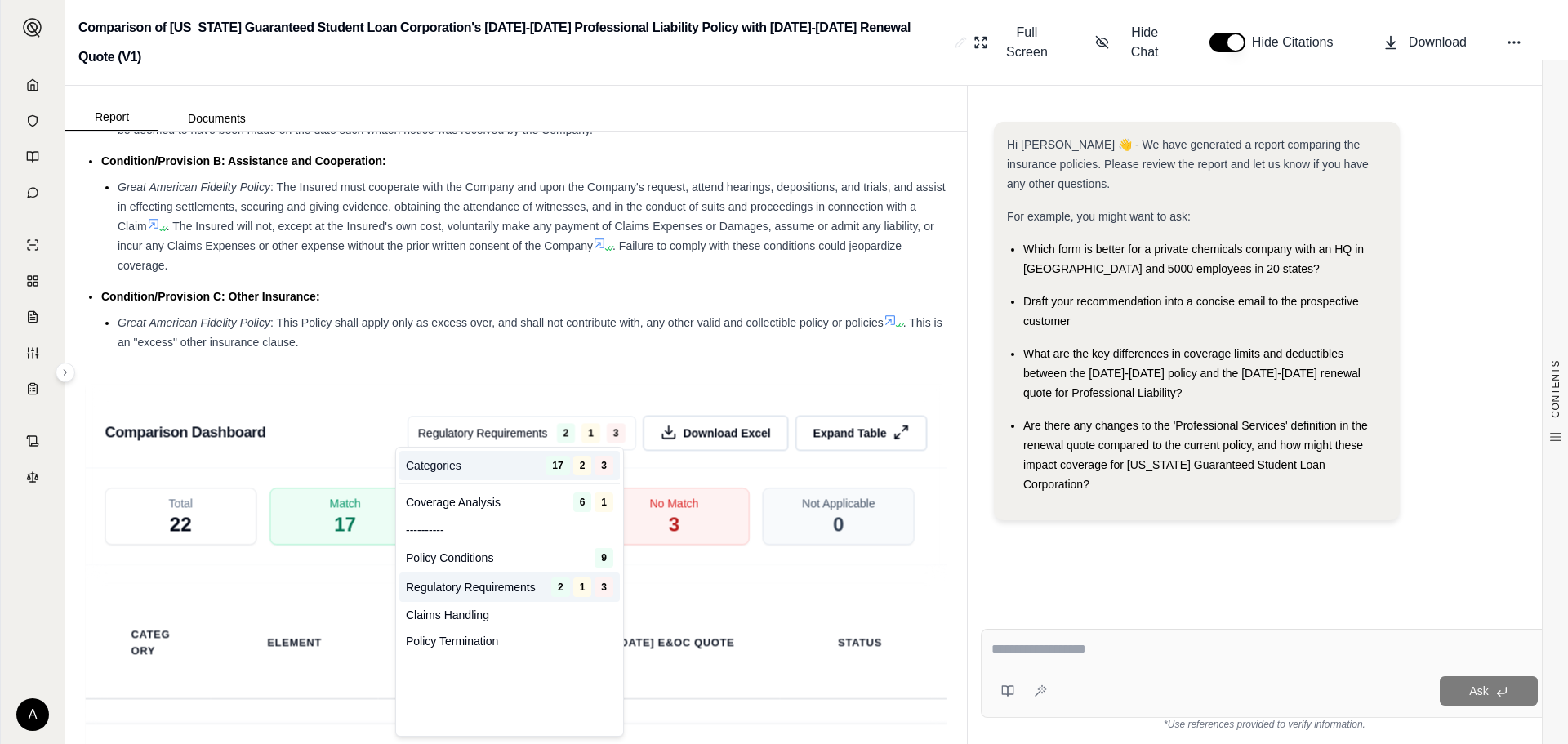
click at [604, 467] on span "3" at bounding box center [603, 466] width 19 height 19
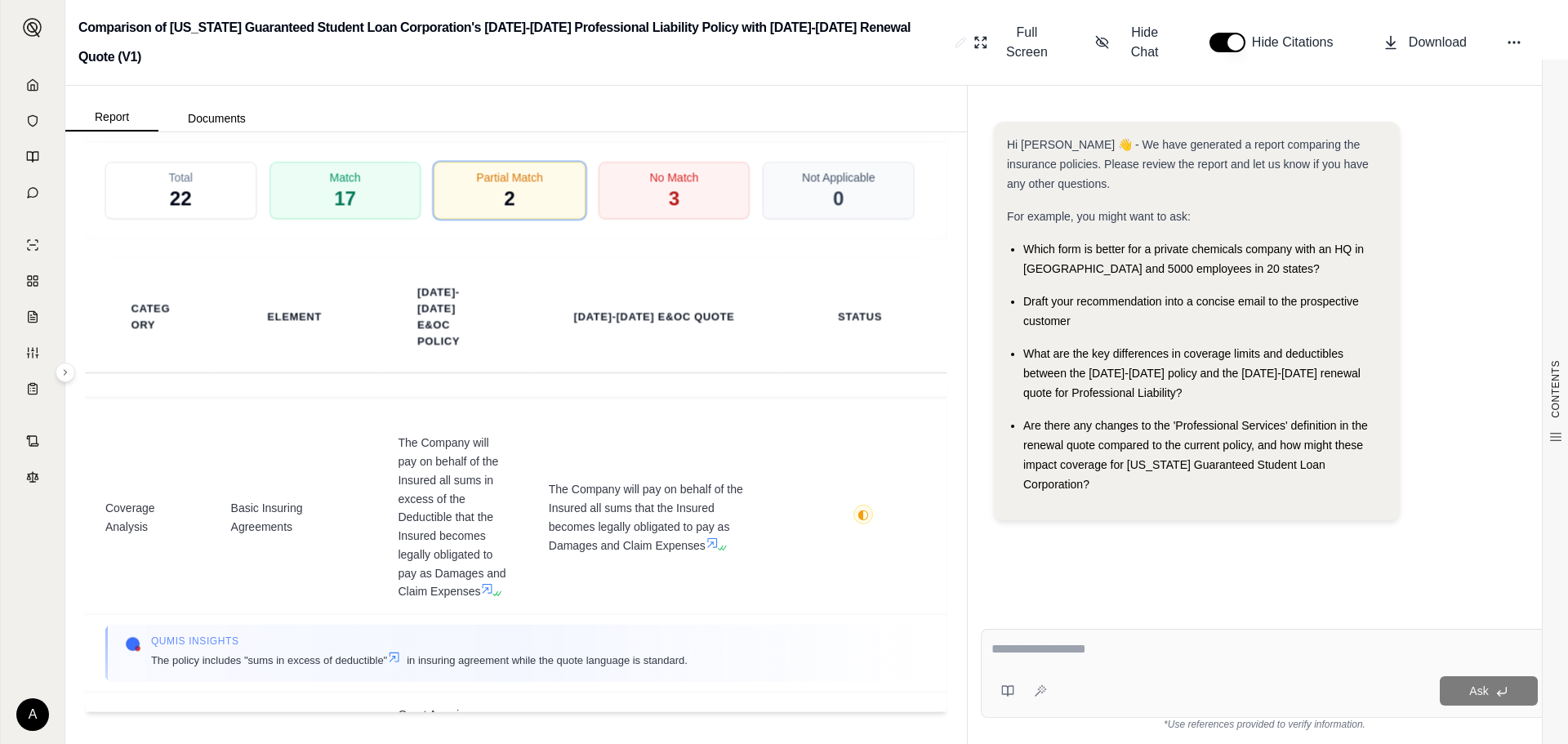
scroll to position [2832, 0]
click at [688, 203] on div "No Match 3" at bounding box center [674, 190] width 159 height 60
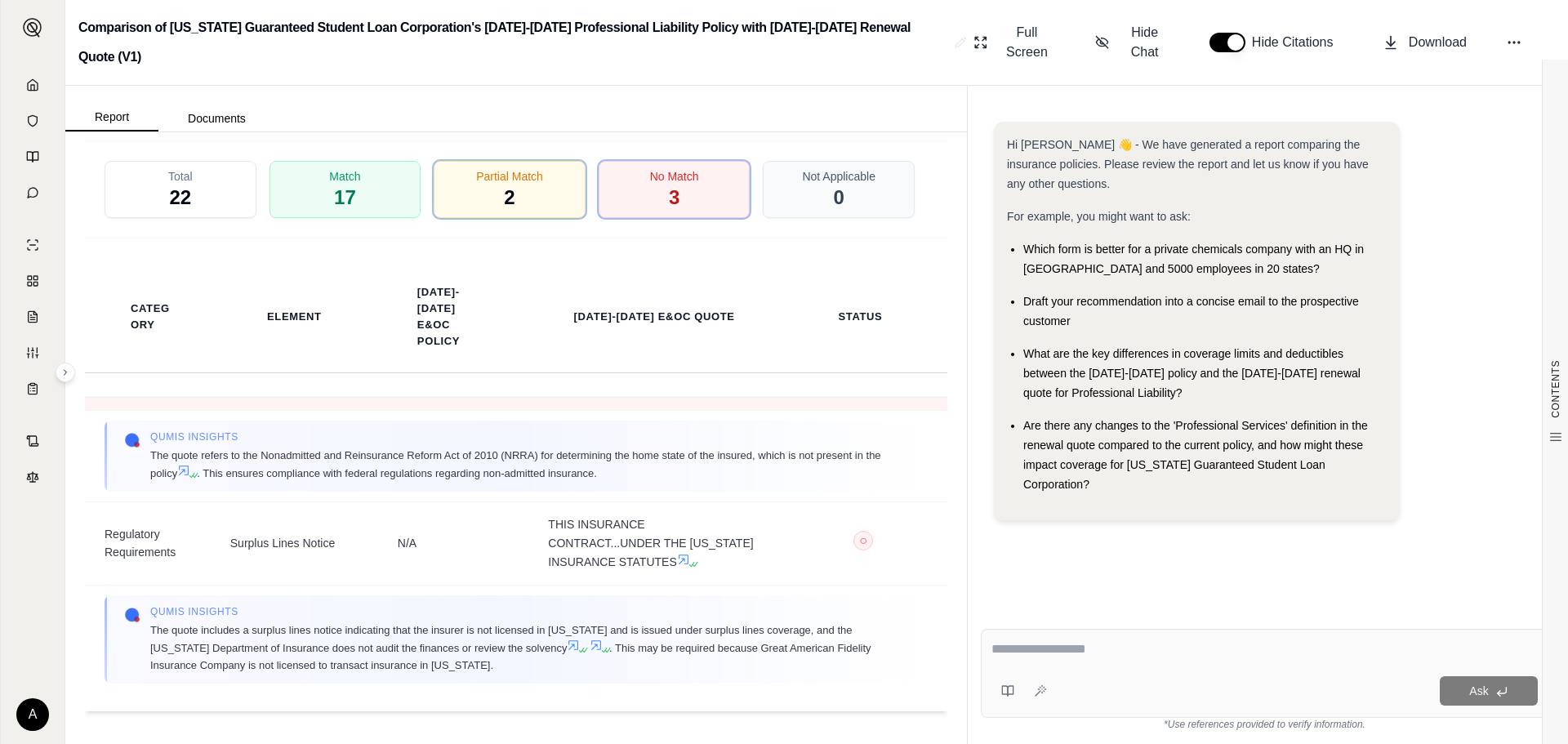
scroll to position [668, 0]
click at [19, 89] on link at bounding box center [33, 84] width 44 height 33
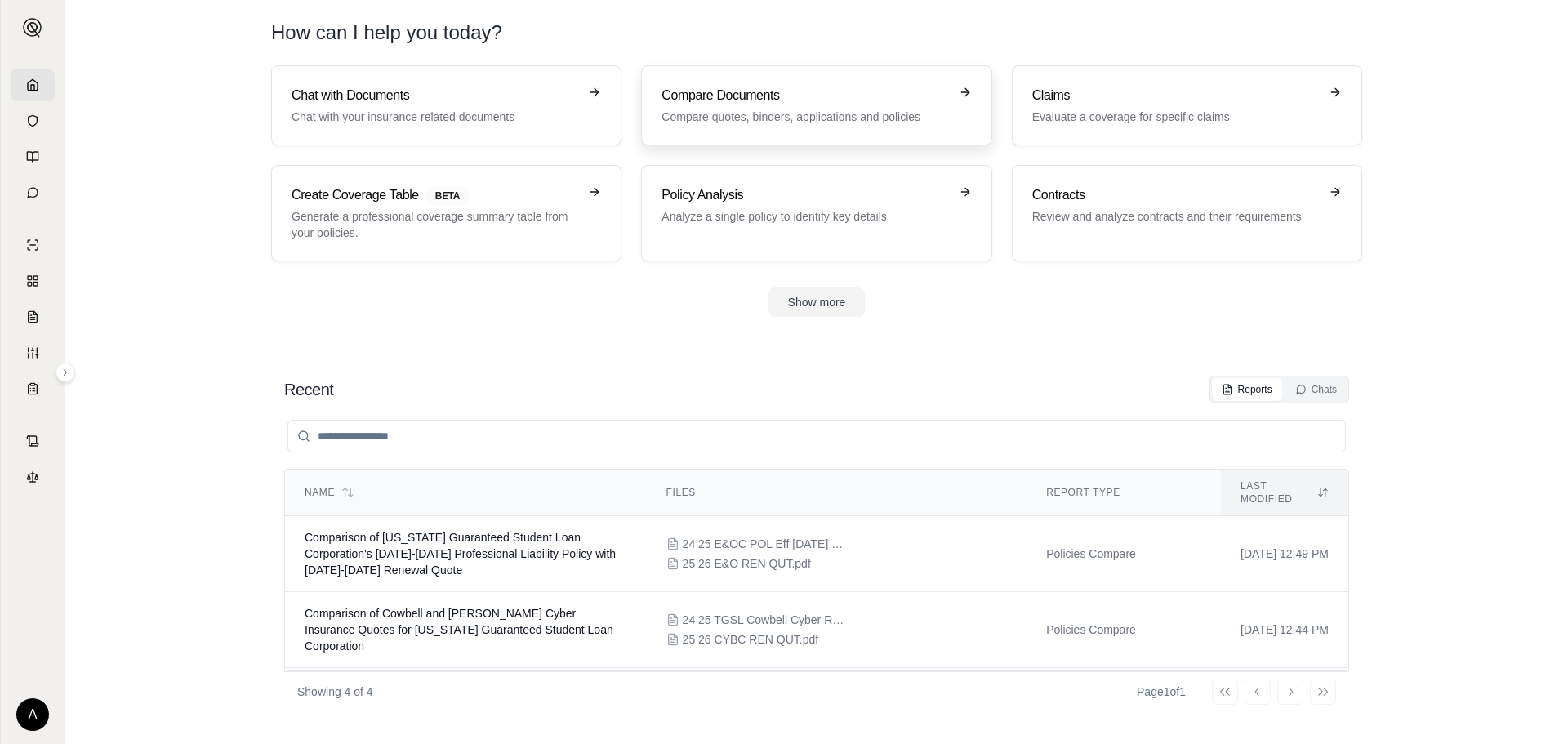
click at [730, 98] on h3 "Compare Documents" at bounding box center [805, 96] width 287 height 19
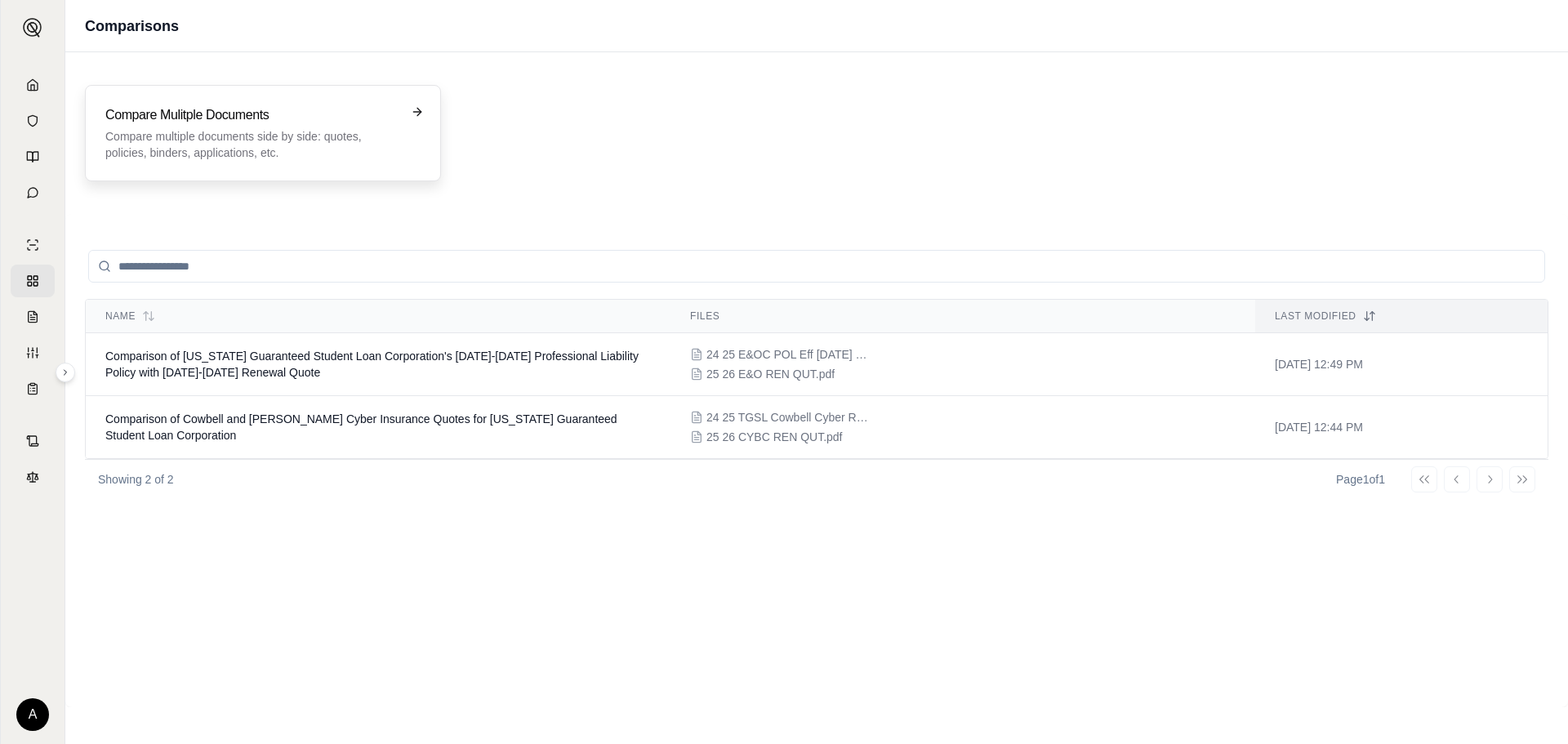
click at [300, 143] on p "Compare multiple documents side by side: quotes, policies, binders, application…" at bounding box center [252, 144] width 292 height 33
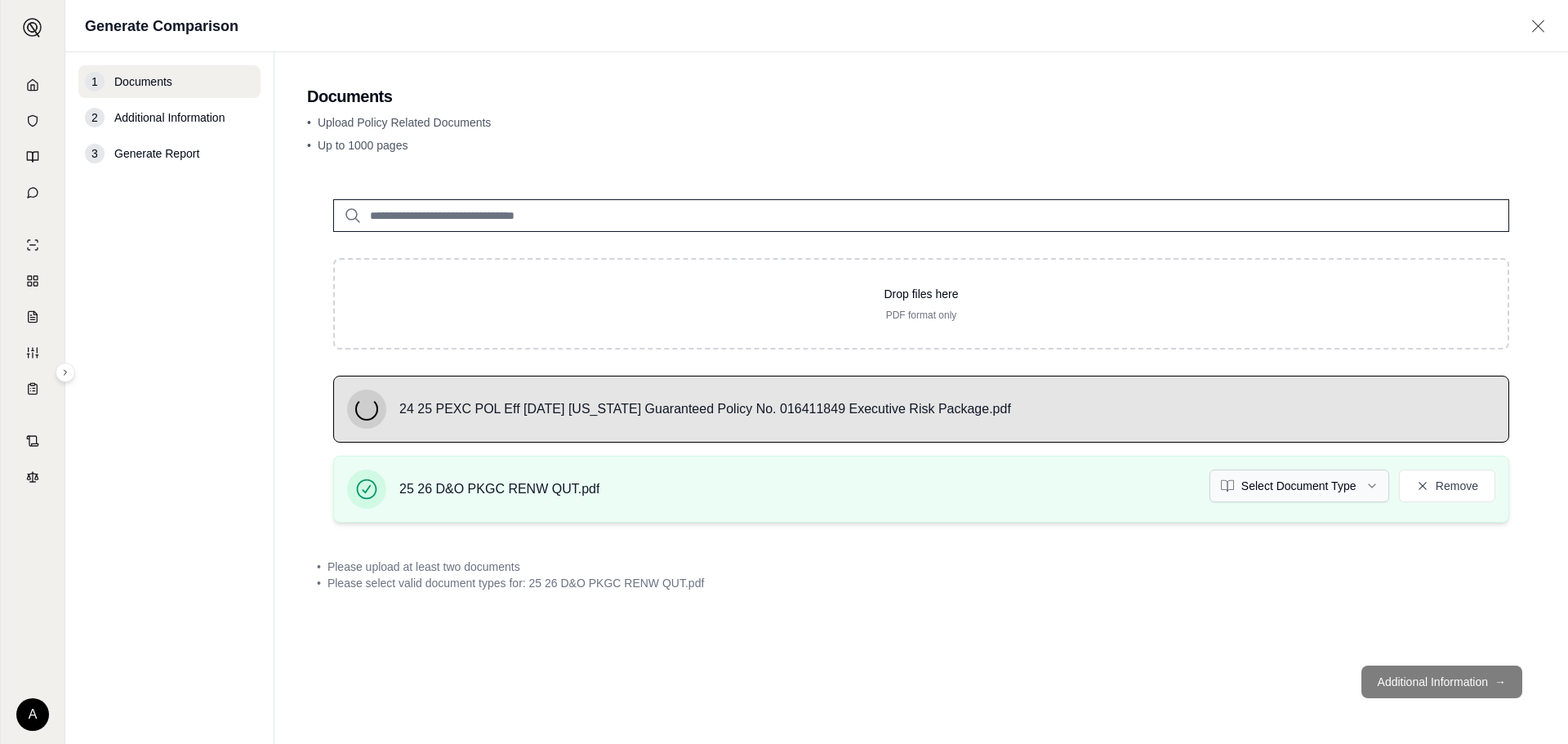
click at [1312, 486] on html "A Generate Comparison 1 Documents 2 Additional Information 3 Generate Report Do…" at bounding box center [784, 372] width 1568 height 744
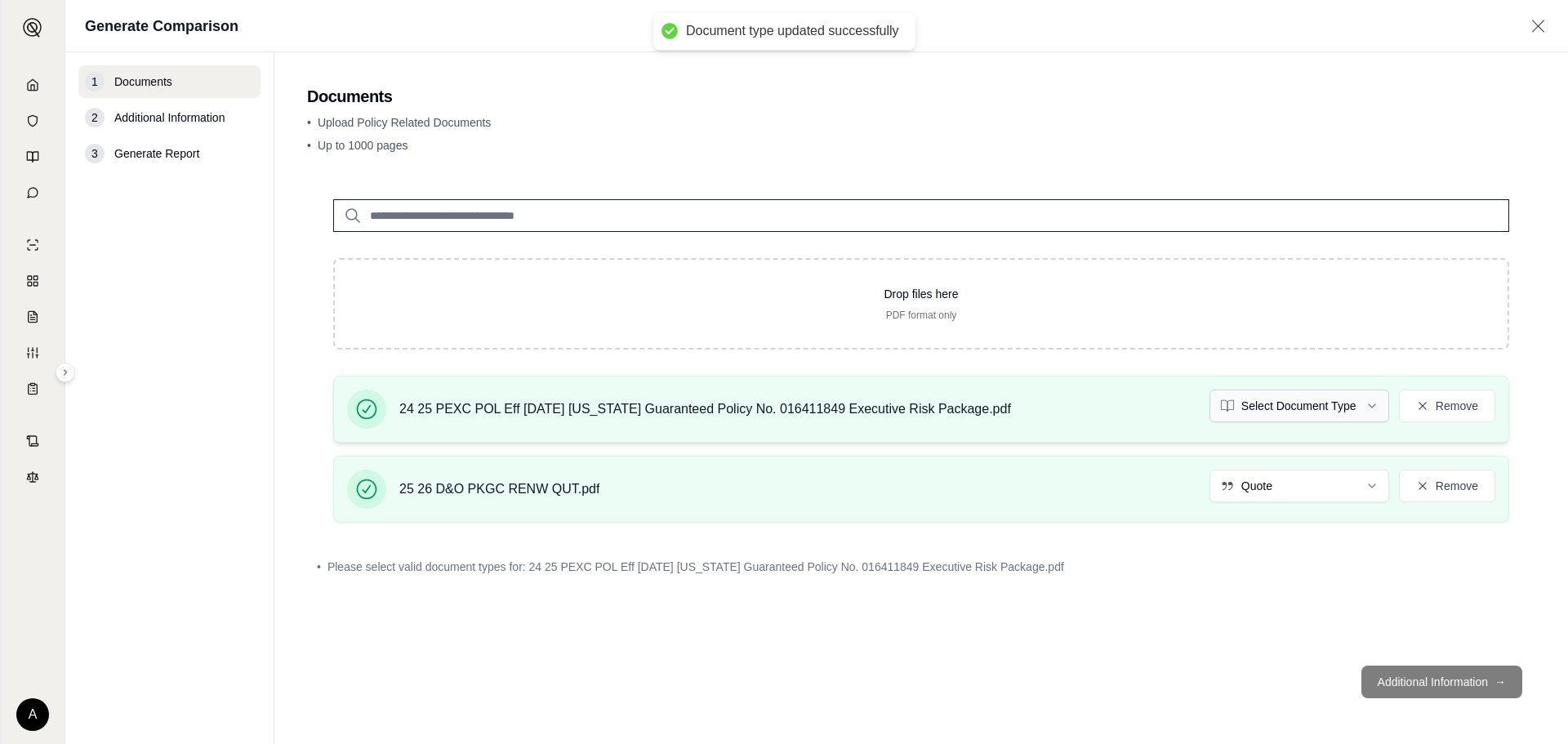
click at [1289, 409] on html "Document type updated successfully A Generate Comparison 1 Documents 2 Addition…" at bounding box center [784, 372] width 1568 height 744
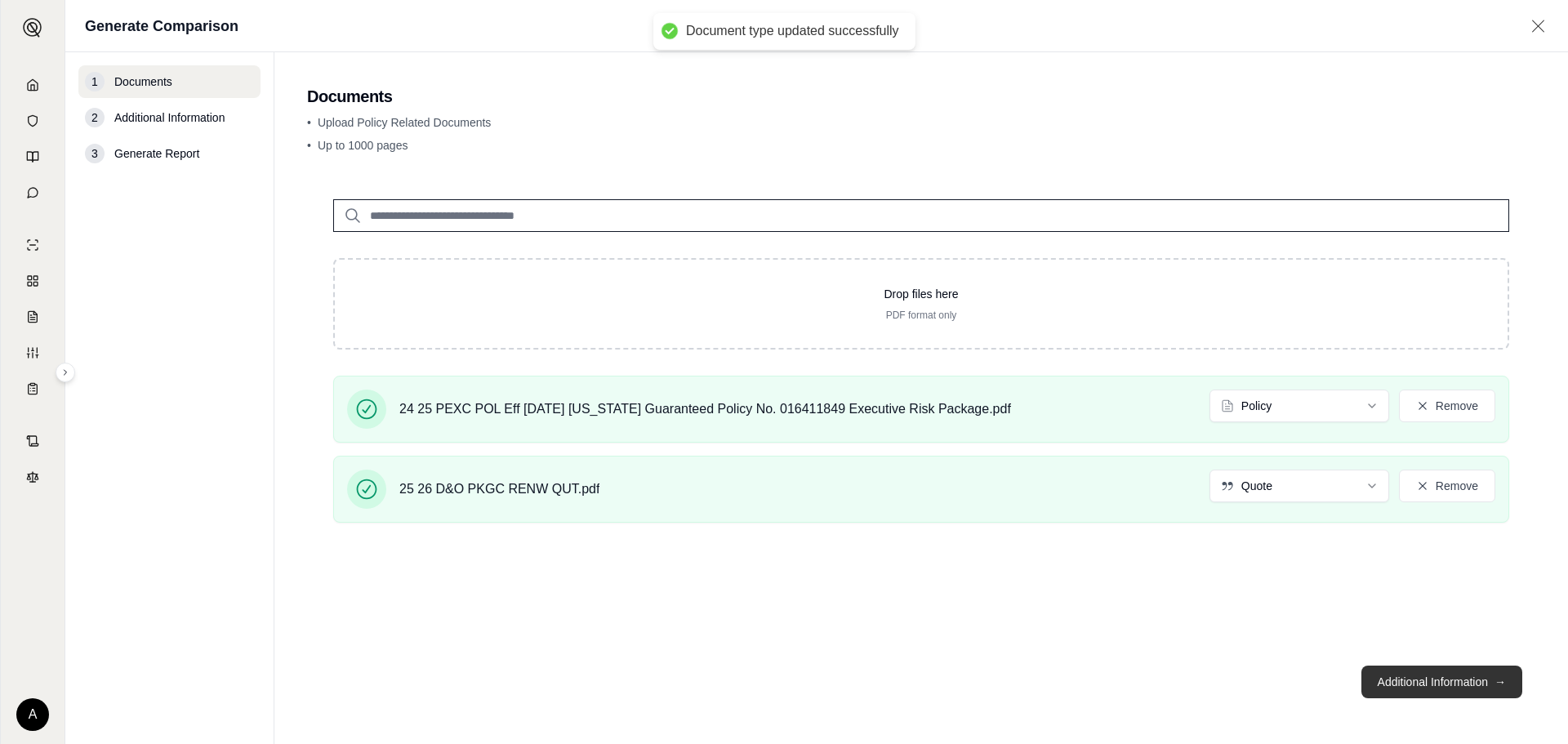
click at [1460, 679] on button "Additional Information →" at bounding box center [1442, 682] width 161 height 33
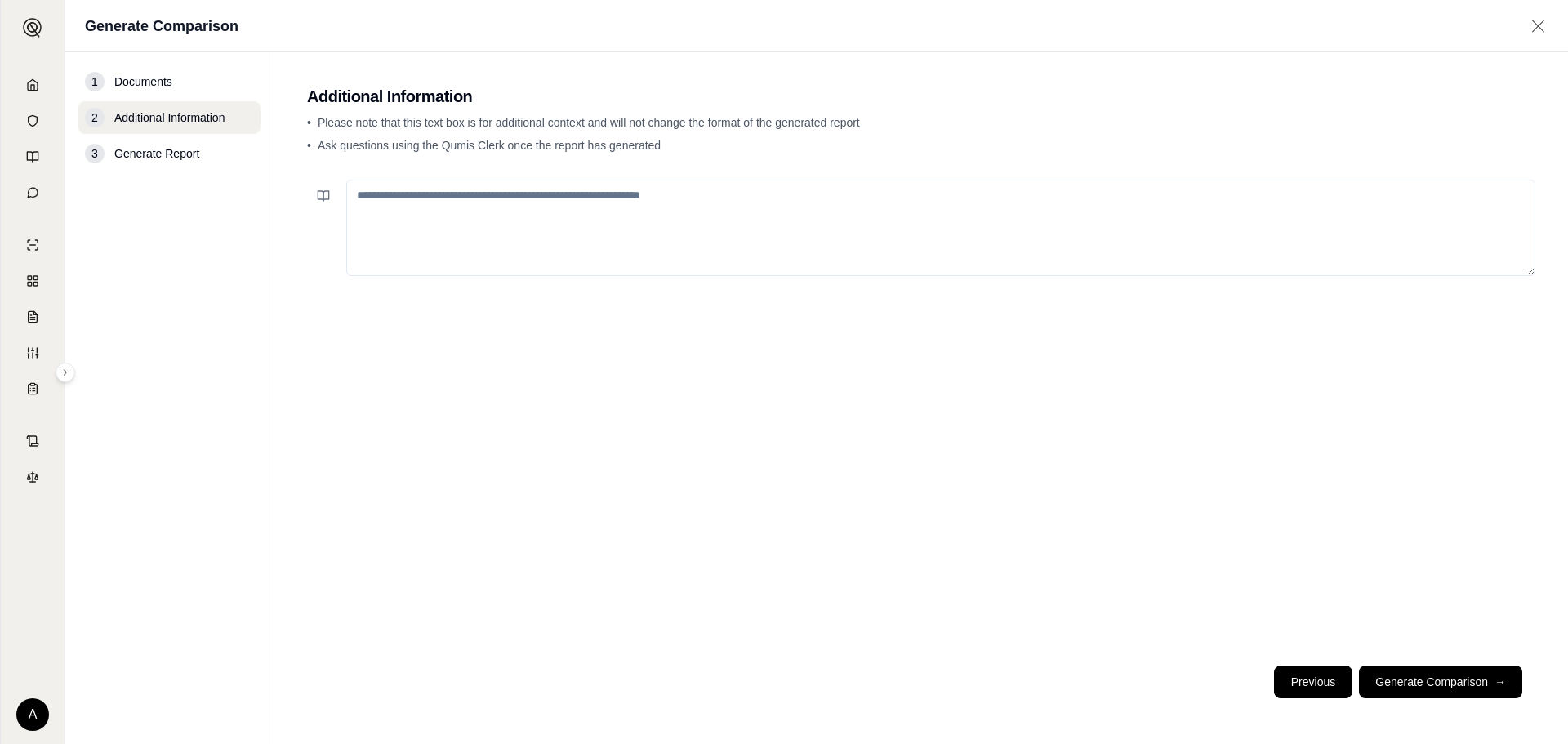
click at [1330, 692] on button "Previous" at bounding box center [1314, 682] width 79 height 33
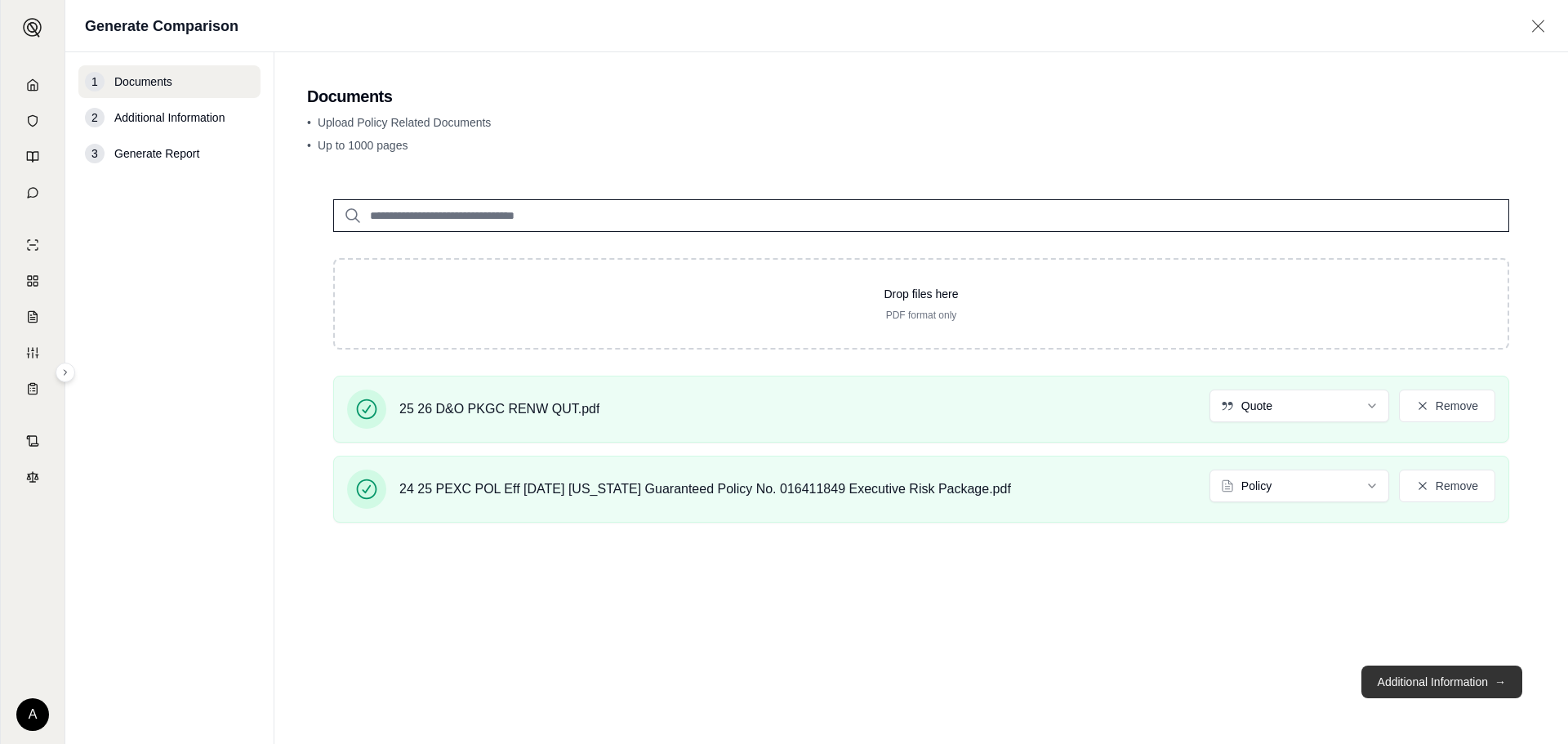
click at [1397, 681] on button "Additional Information →" at bounding box center [1442, 682] width 161 height 33
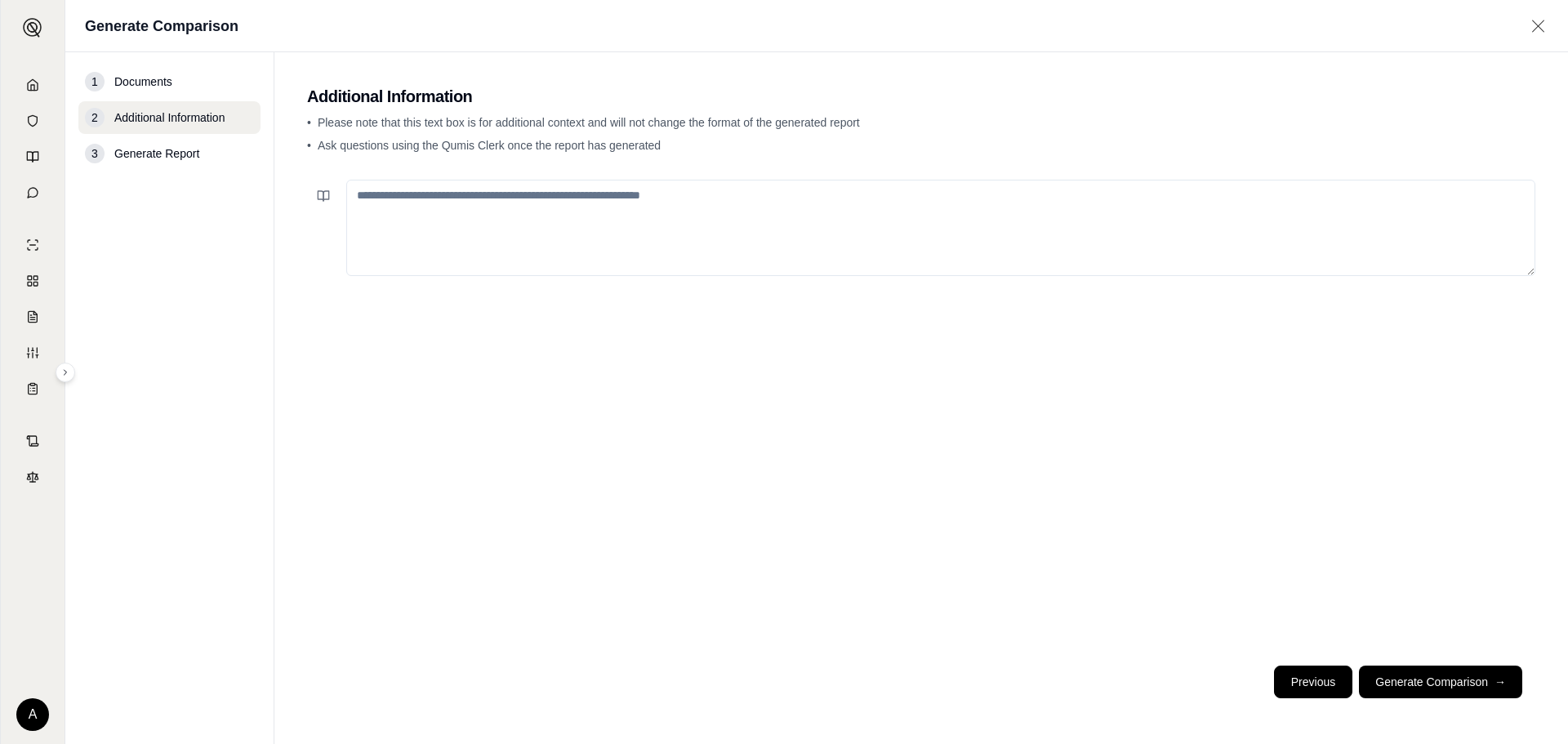
click at [1334, 688] on button "Previous" at bounding box center [1314, 682] width 79 height 33
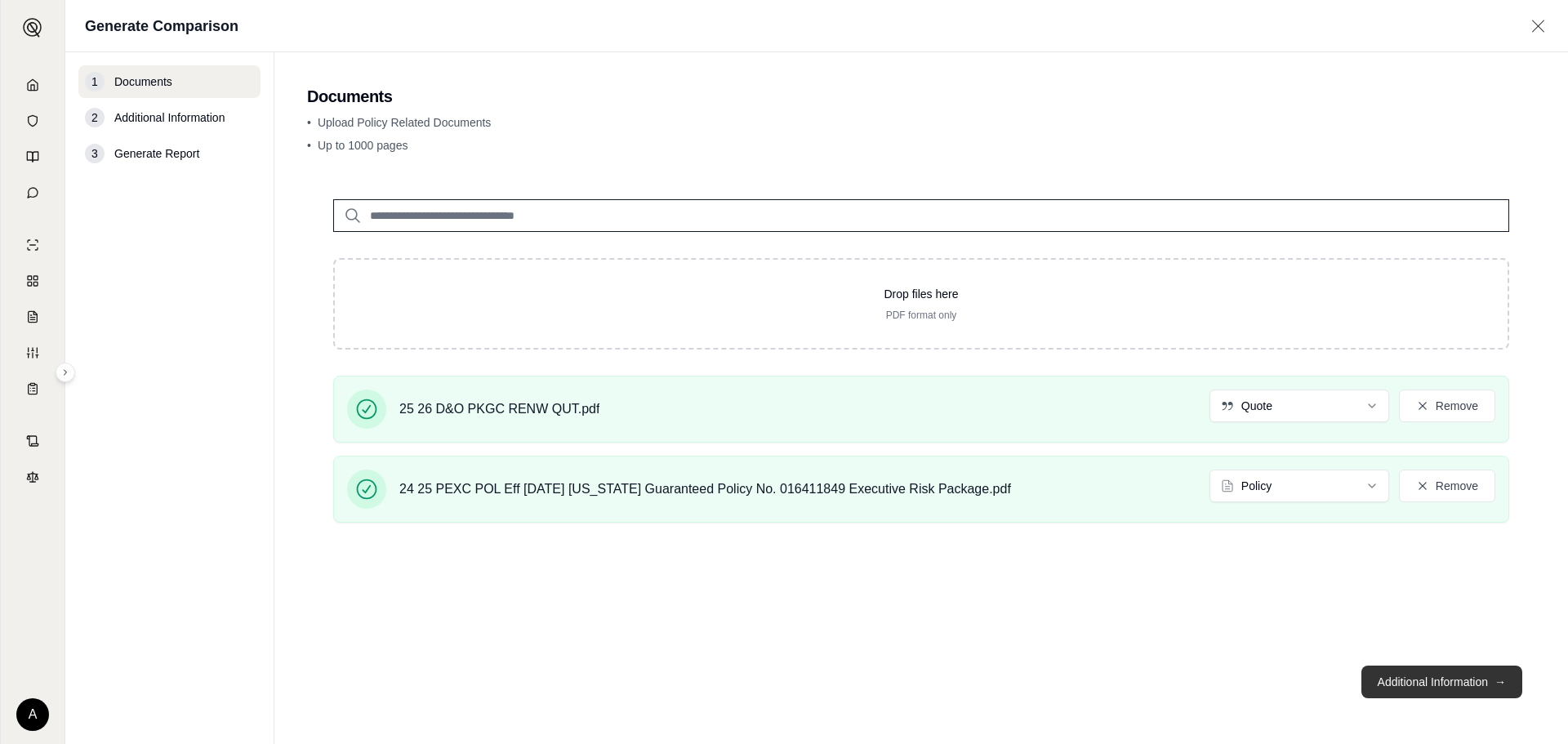
click at [1467, 686] on button "Additional Information →" at bounding box center [1442, 682] width 161 height 33
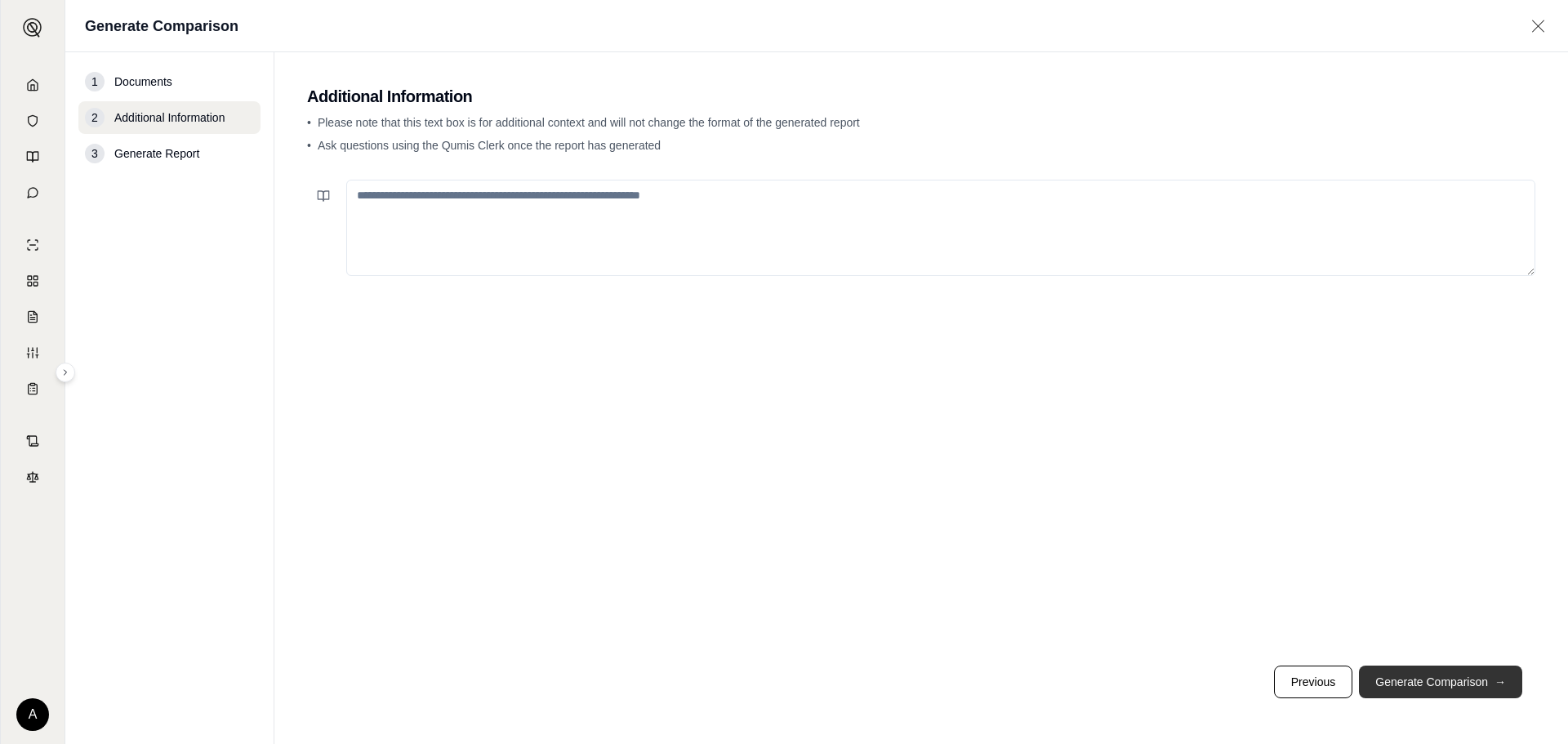
click at [1467, 686] on button "Generate Comparison →" at bounding box center [1440, 682] width 163 height 33
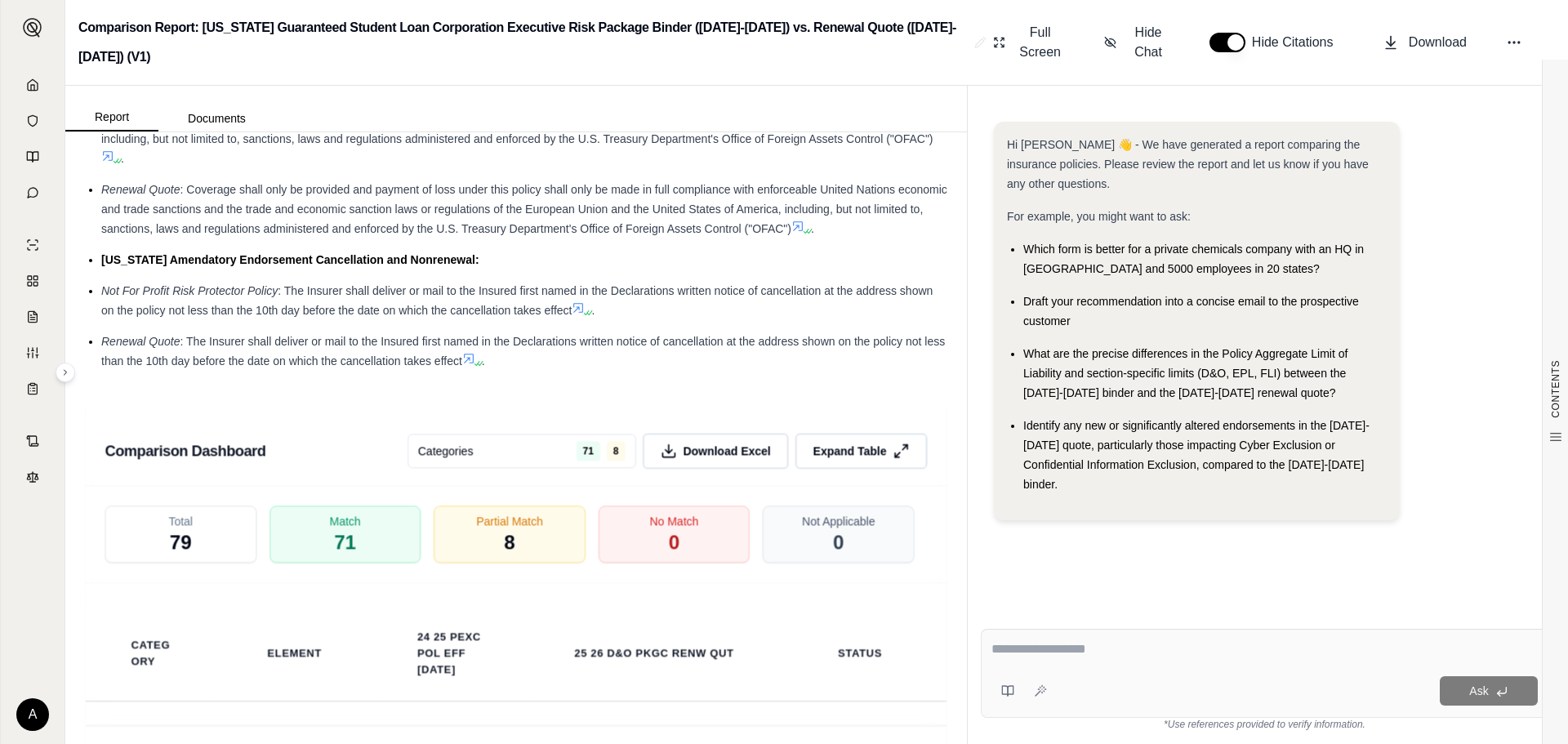
scroll to position [3349, 0]
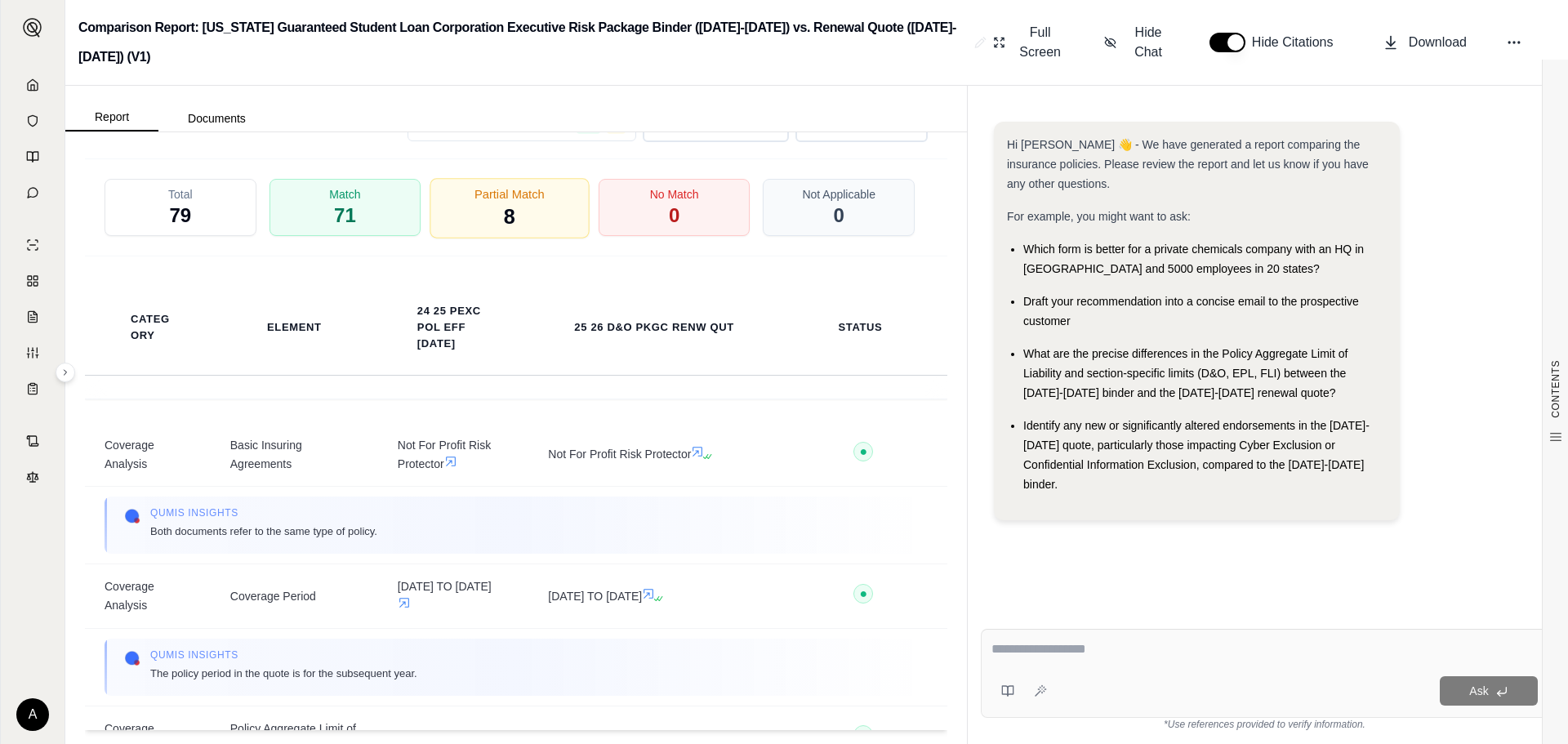
click at [538, 226] on div "Partial Match 8" at bounding box center [510, 208] width 159 height 60
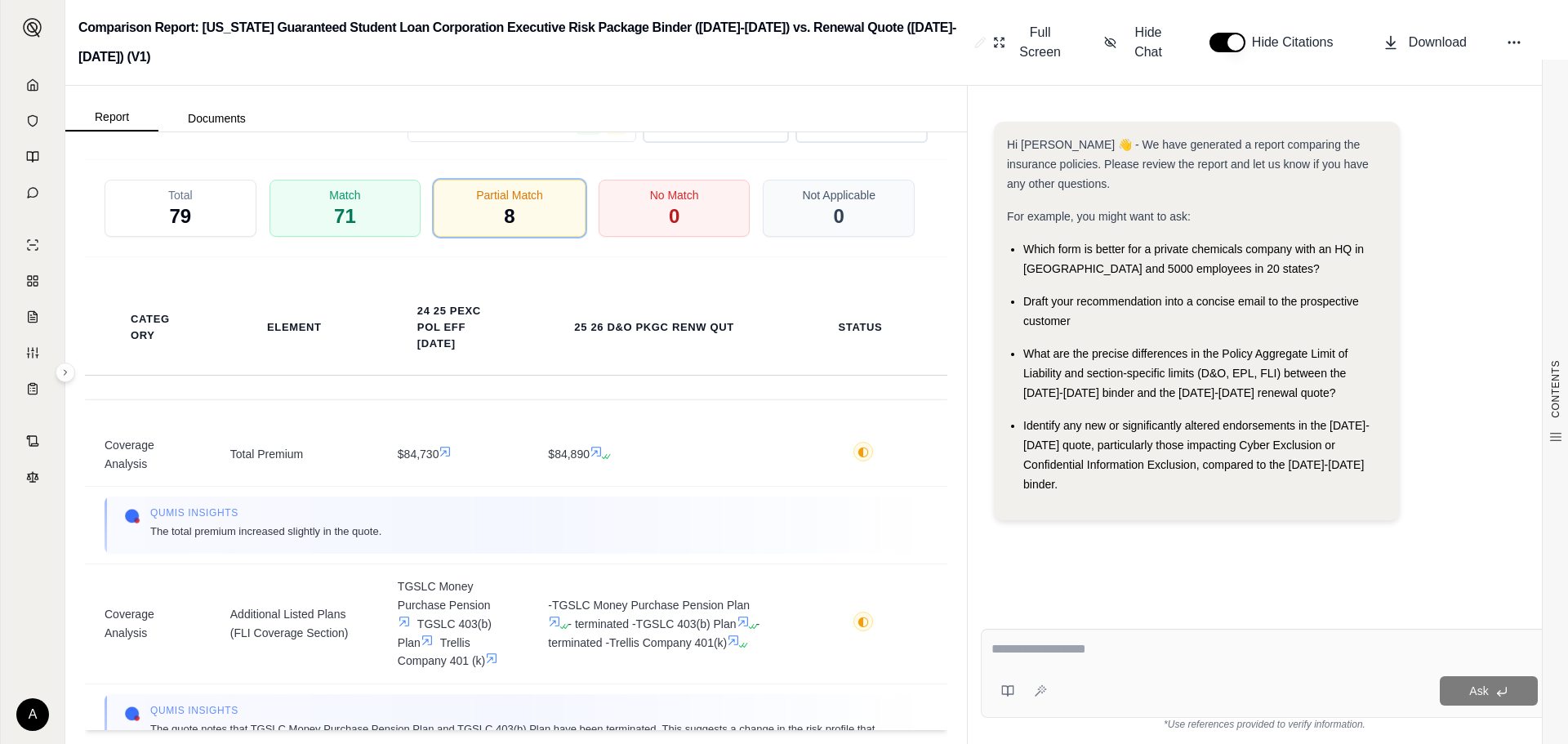
scroll to position [3267, 0]
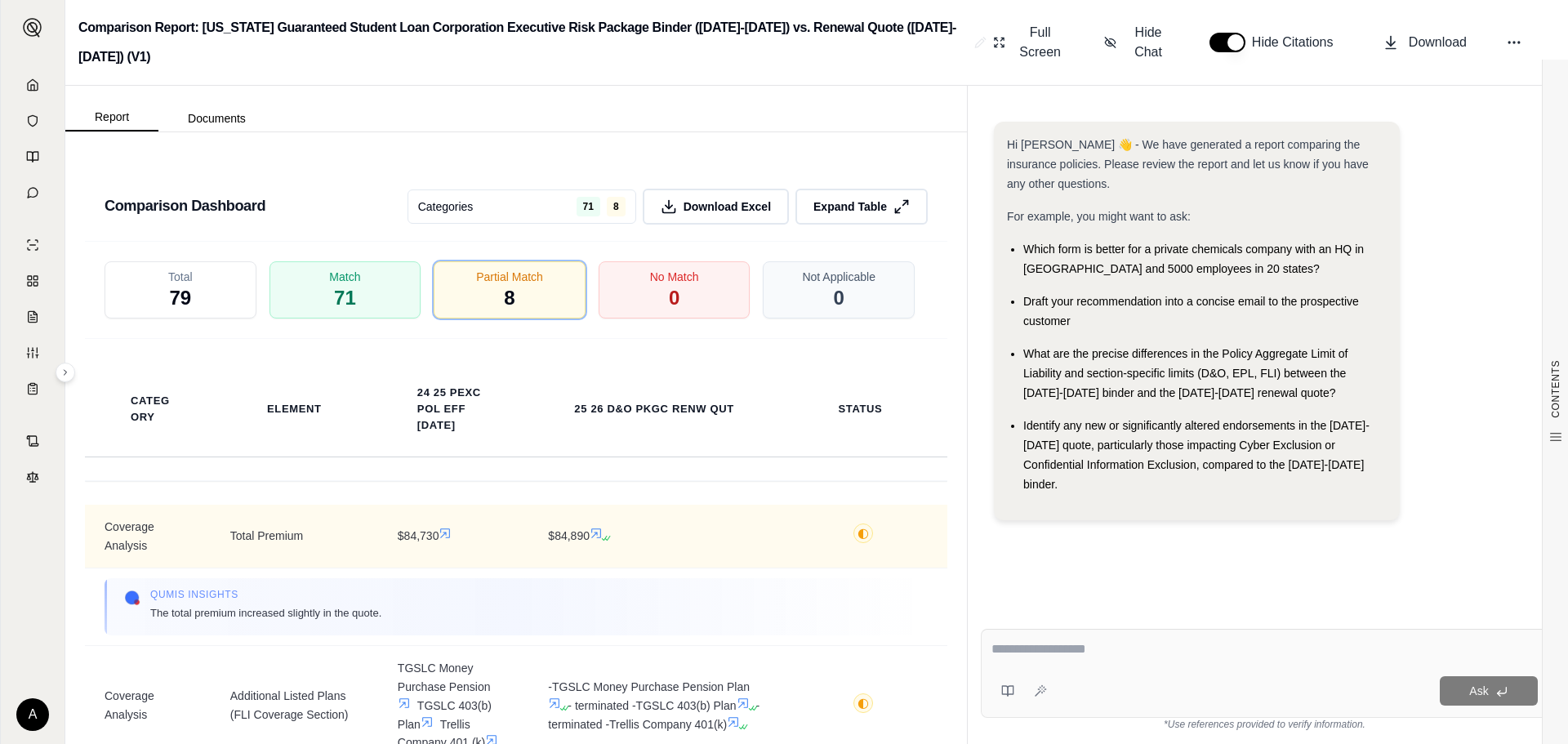
click at [808, 549] on span "◐ P" at bounding box center [864, 536] width 128 height 26
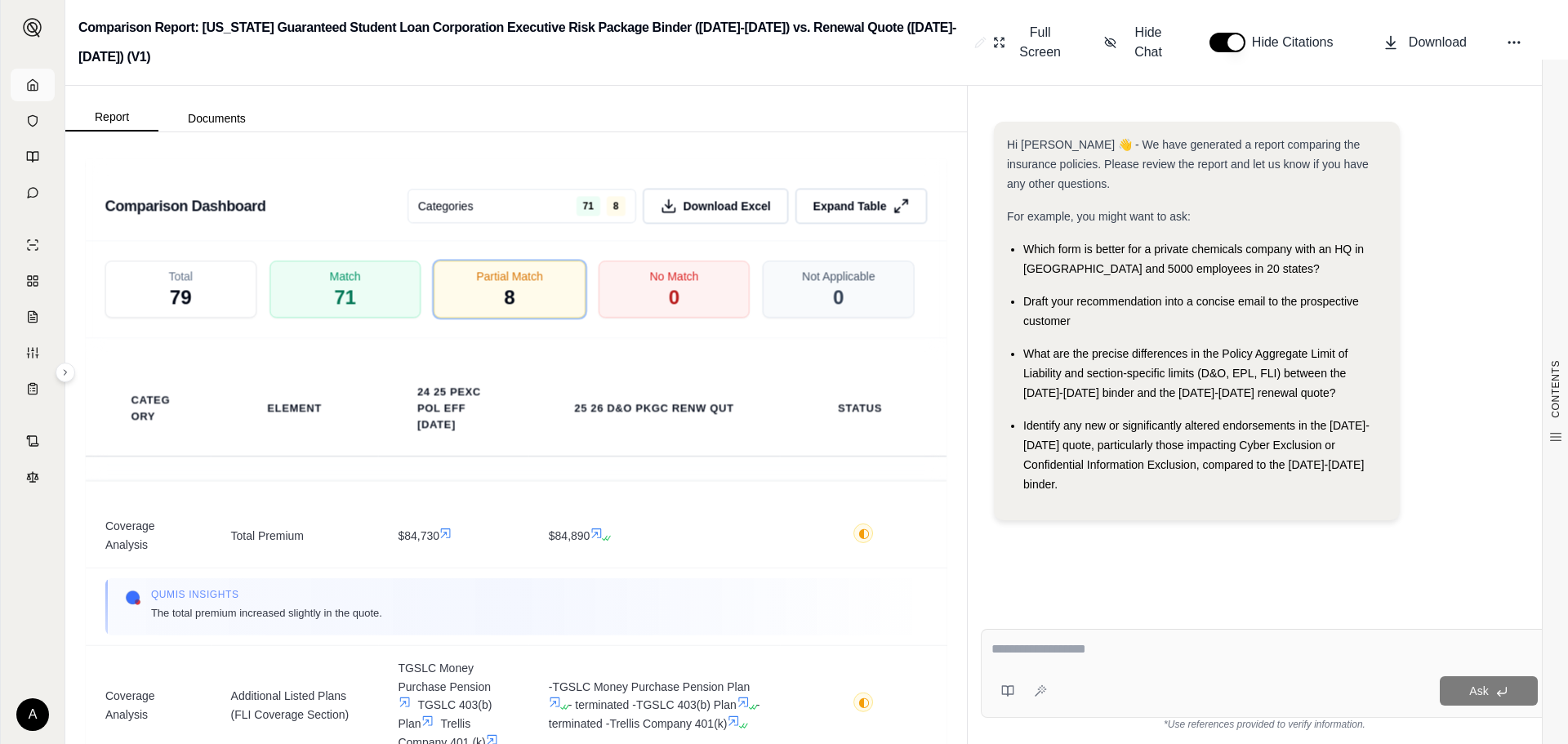
click at [25, 84] on link at bounding box center [33, 84] width 44 height 33
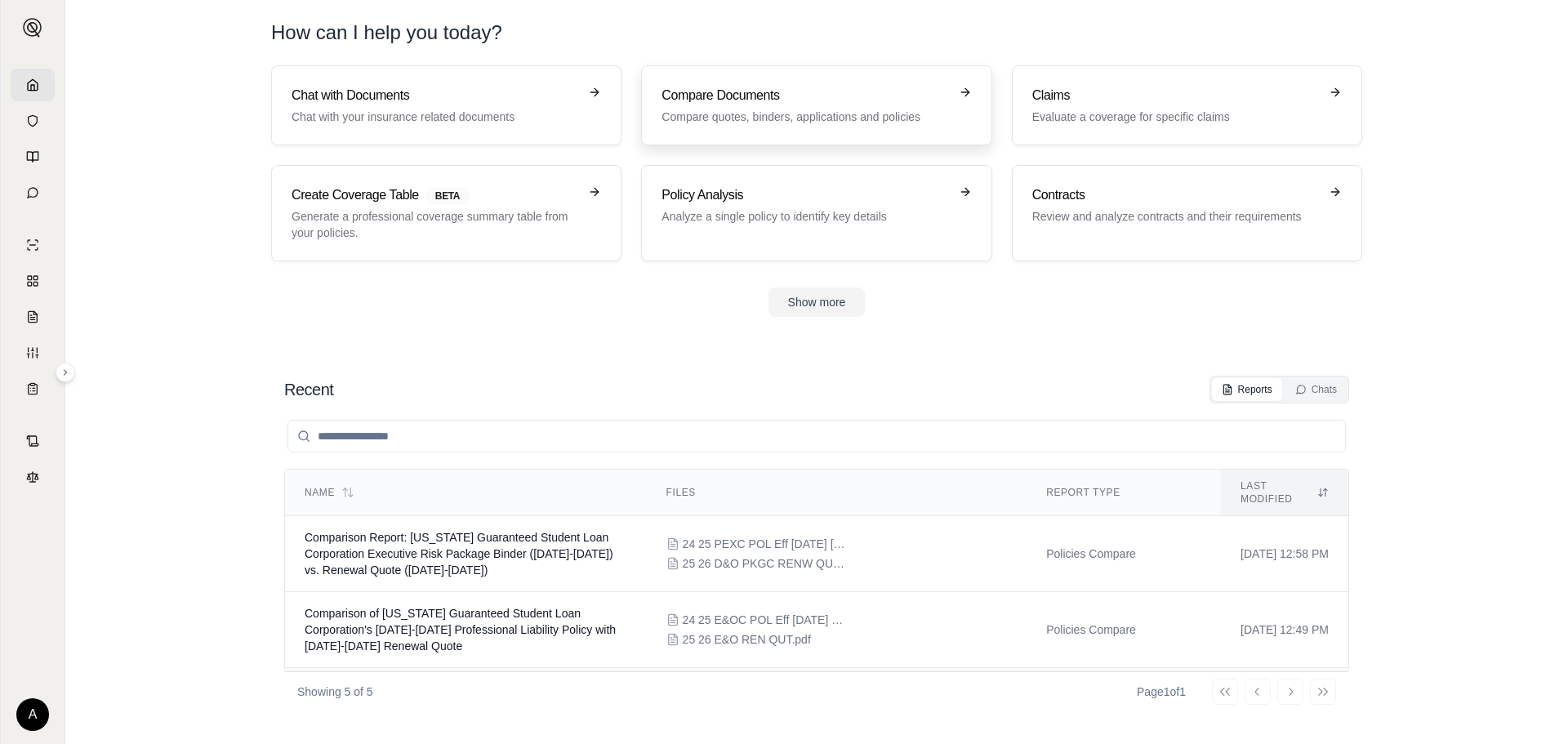
click at [792, 120] on p "Compare quotes, binders, applications and policies" at bounding box center [805, 117] width 287 height 16
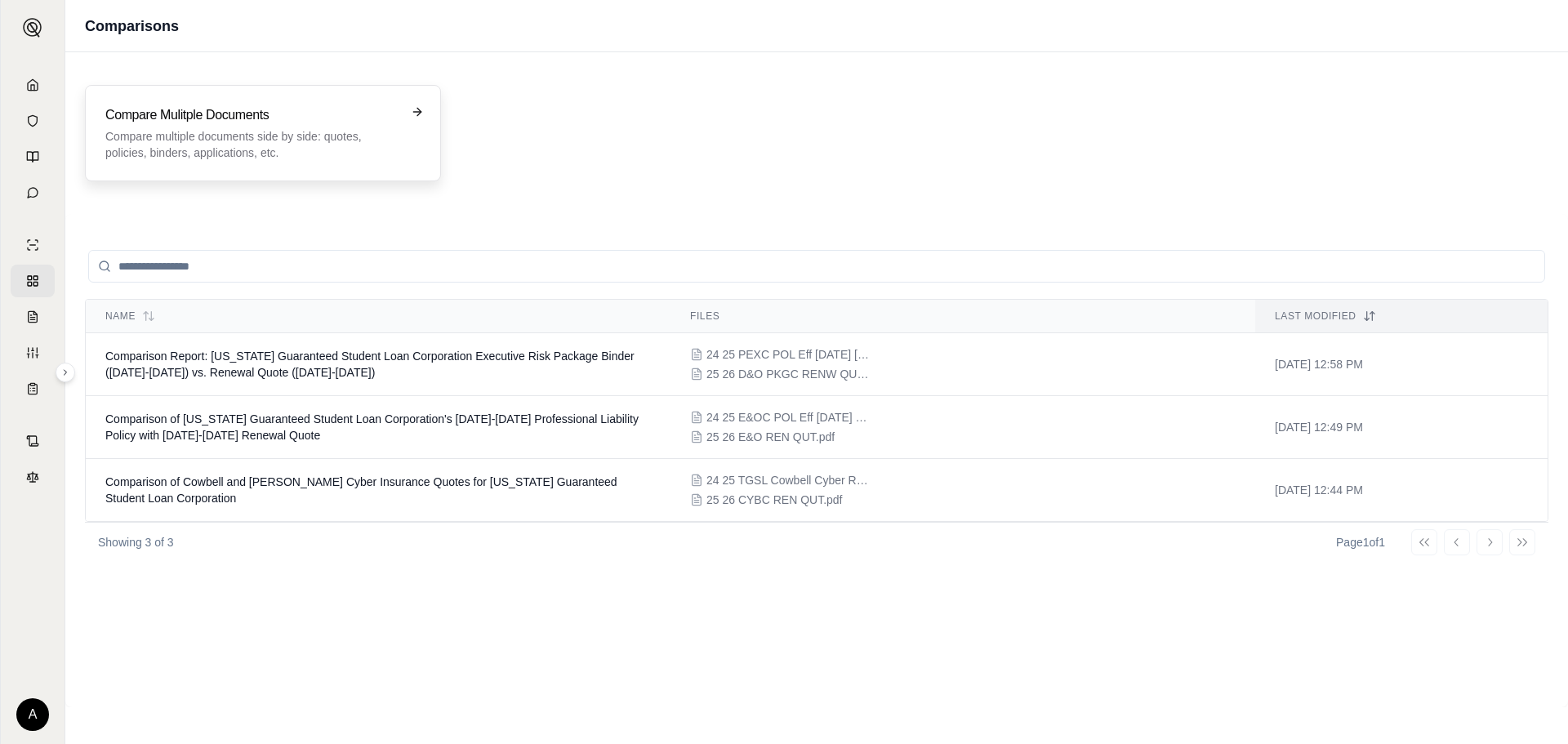
click at [255, 151] on p "Compare multiple documents side by side: quotes, policies, binders, application…" at bounding box center [252, 144] width 292 height 33
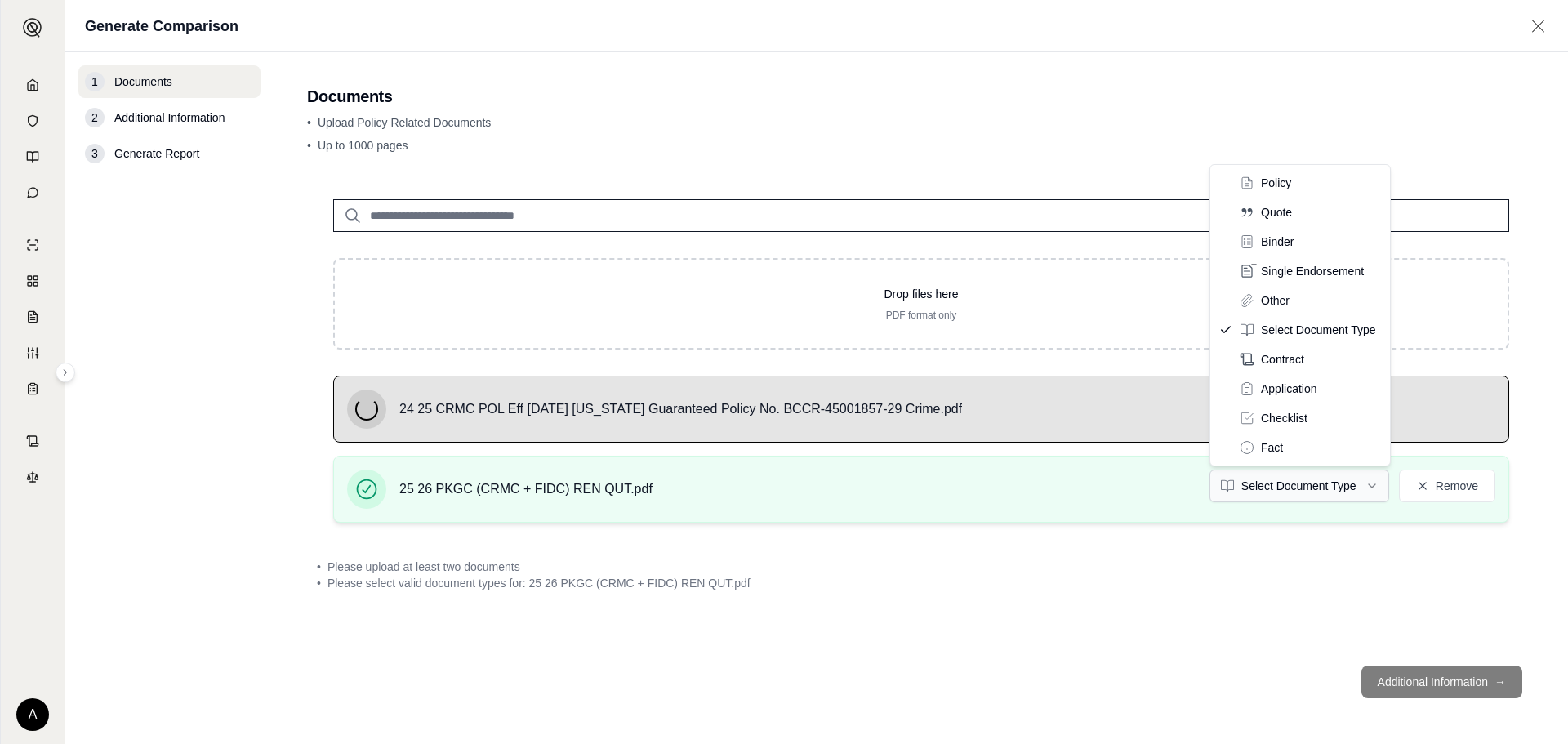
click at [1332, 492] on html "A Generate Comparison 1 Documents 2 Additional Information 3 Generate Report Do…" at bounding box center [784, 372] width 1568 height 744
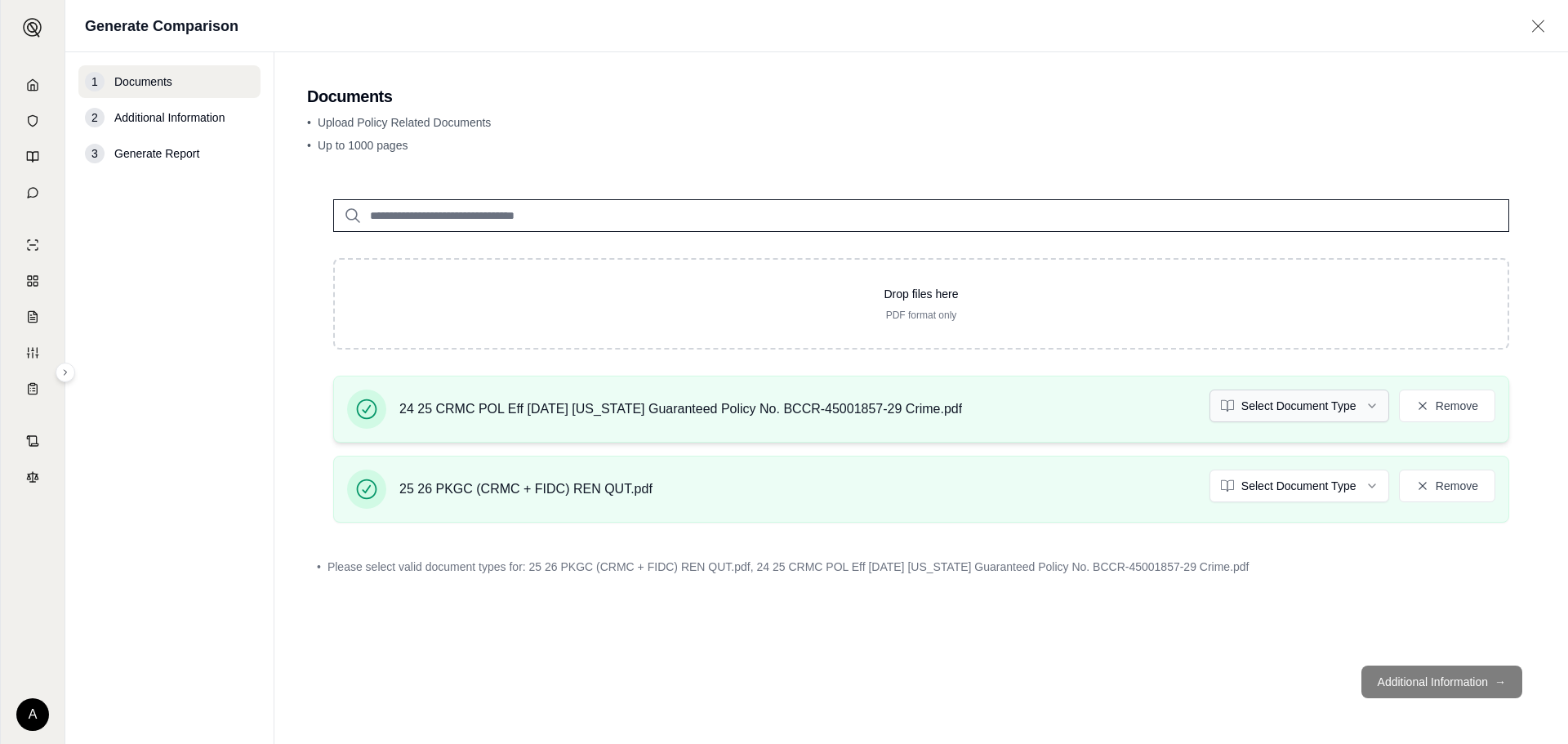
click at [1313, 415] on html "A Generate Comparison 1 Documents 2 Additional Information 3 Generate Report Do…" at bounding box center [784, 372] width 1568 height 744
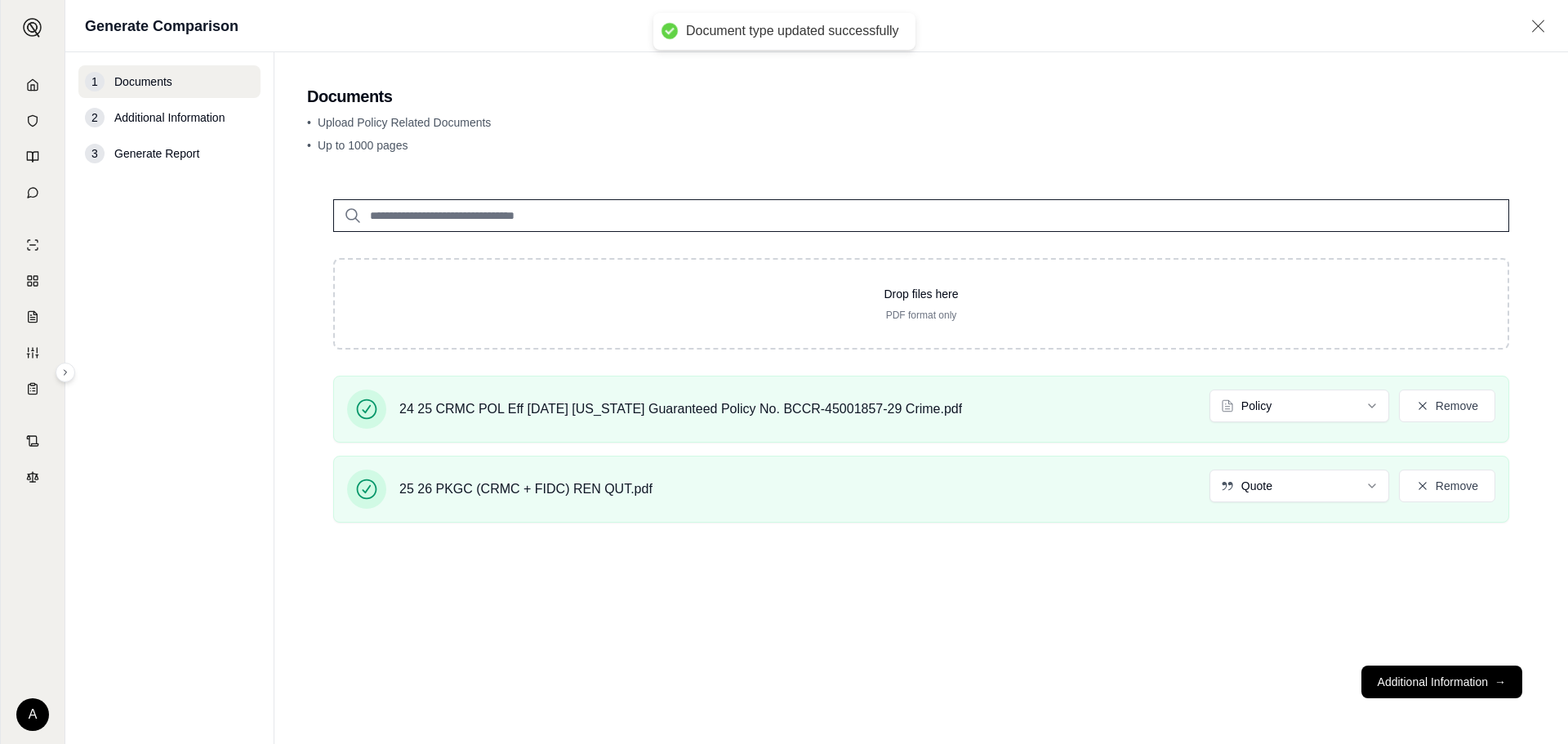
click at [1230, 641] on div "Drop files here PDF format only 24 25 CRMC POL Eff [DATE] [US_STATE] Guaranteed…" at bounding box center [921, 412] width 1229 height 479
click at [1449, 692] on button "Additional Information →" at bounding box center [1442, 682] width 161 height 33
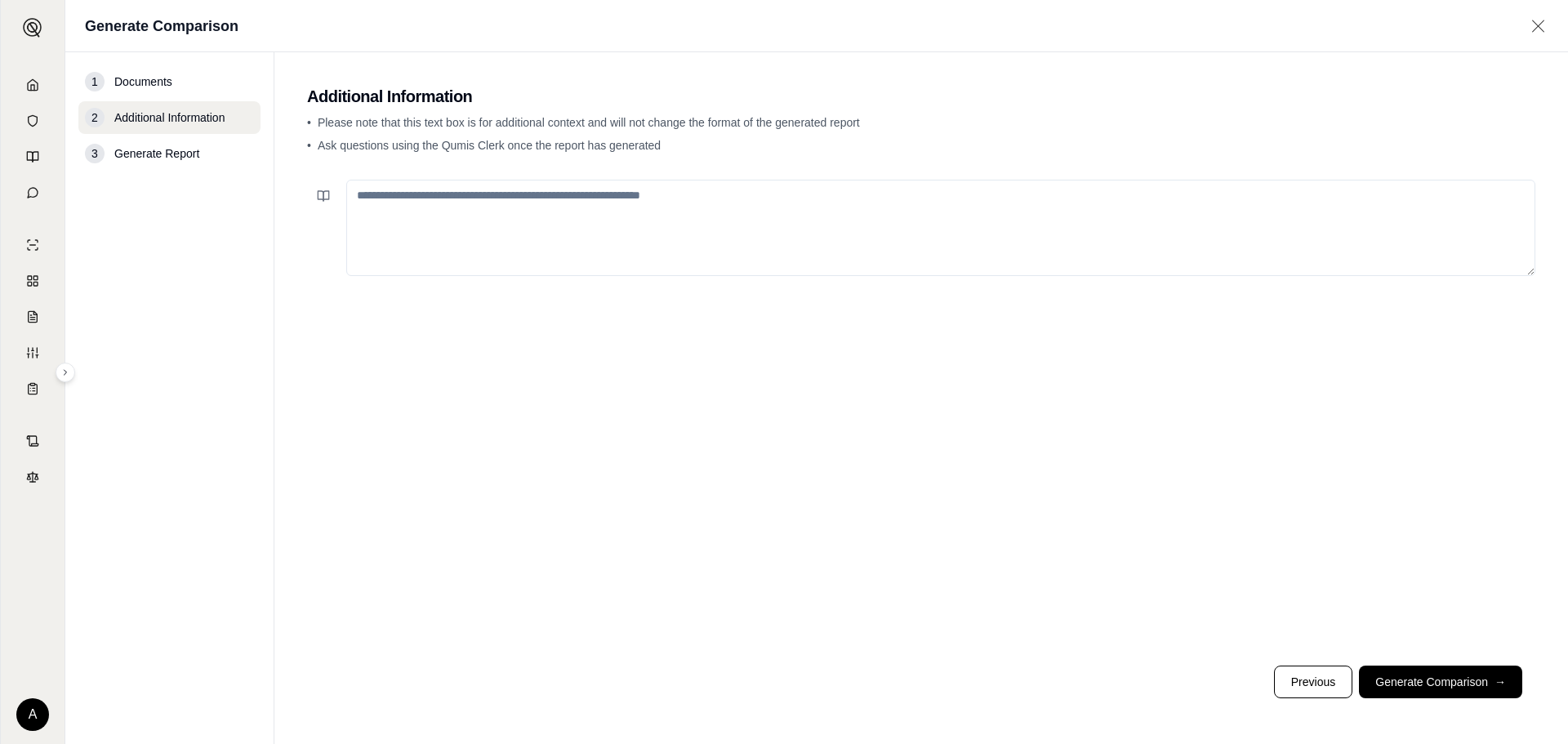
click at [1414, 706] on footer "Previous Generate Comparison →" at bounding box center [921, 682] width 1229 height 58
click at [1423, 688] on button "Generate Comparison →" at bounding box center [1440, 682] width 163 height 33
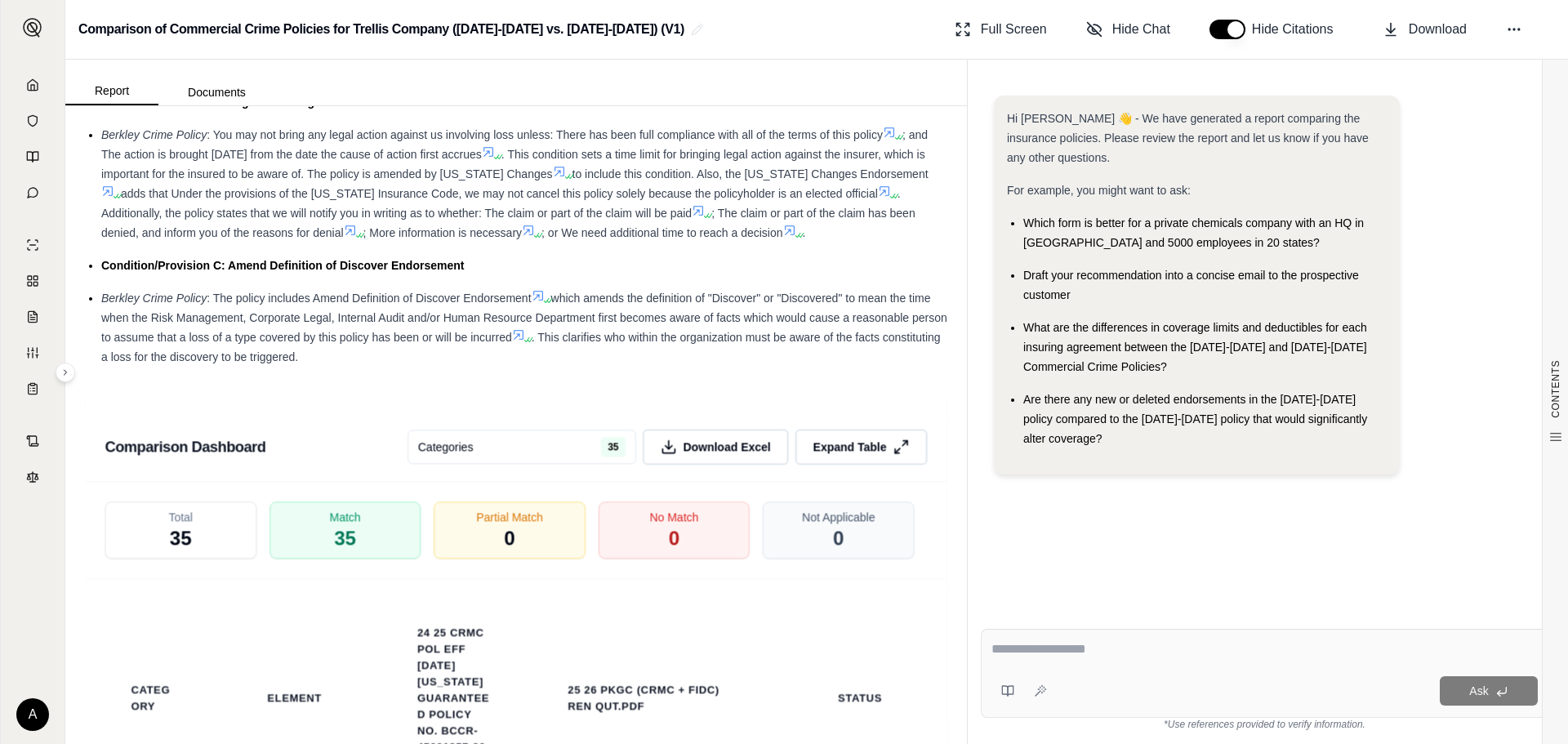
scroll to position [3095, 0]
